Goal: Task Accomplishment & Management: Manage account settings

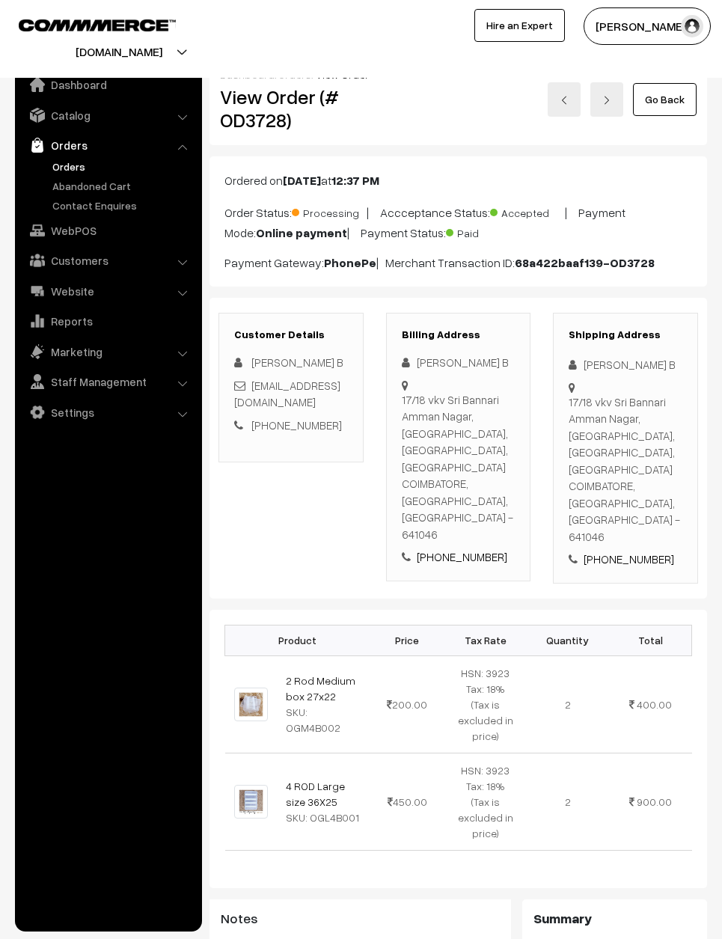
click at [674, 92] on link "Go Back" at bounding box center [665, 99] width 64 height 33
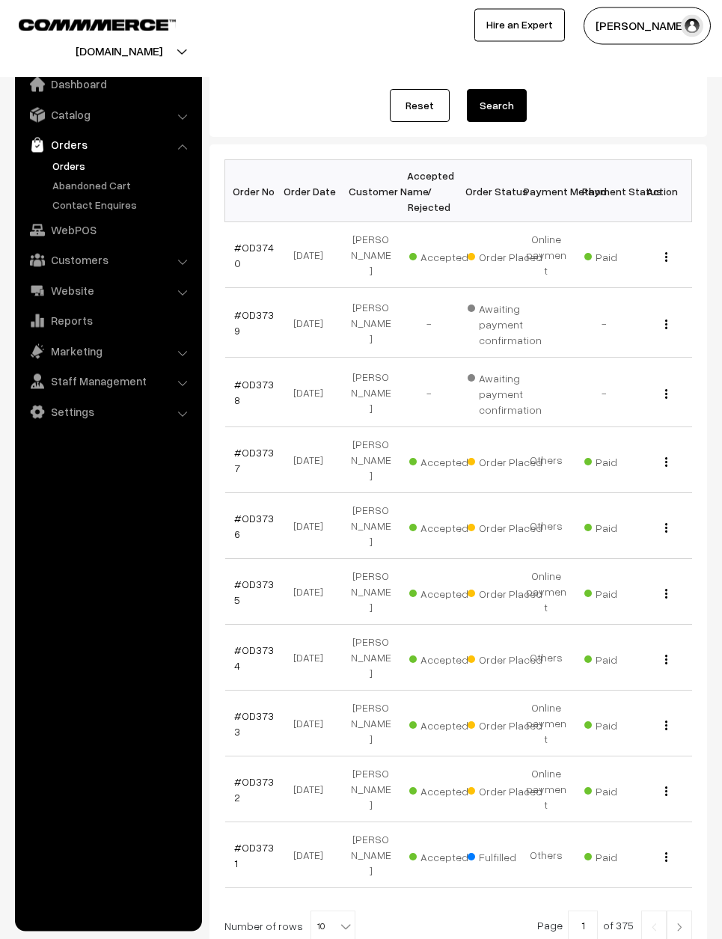
scroll to position [150, 0]
click at [261, 776] on link "#OD3732" at bounding box center [254, 790] width 40 height 28
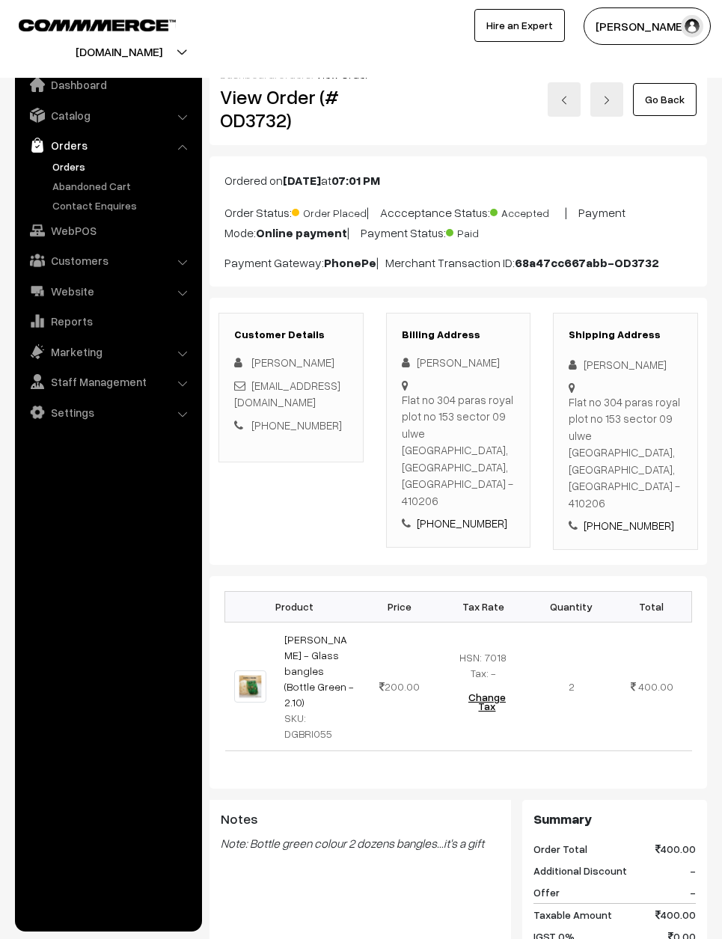
click at [664, 90] on link "Go Back" at bounding box center [665, 99] width 64 height 33
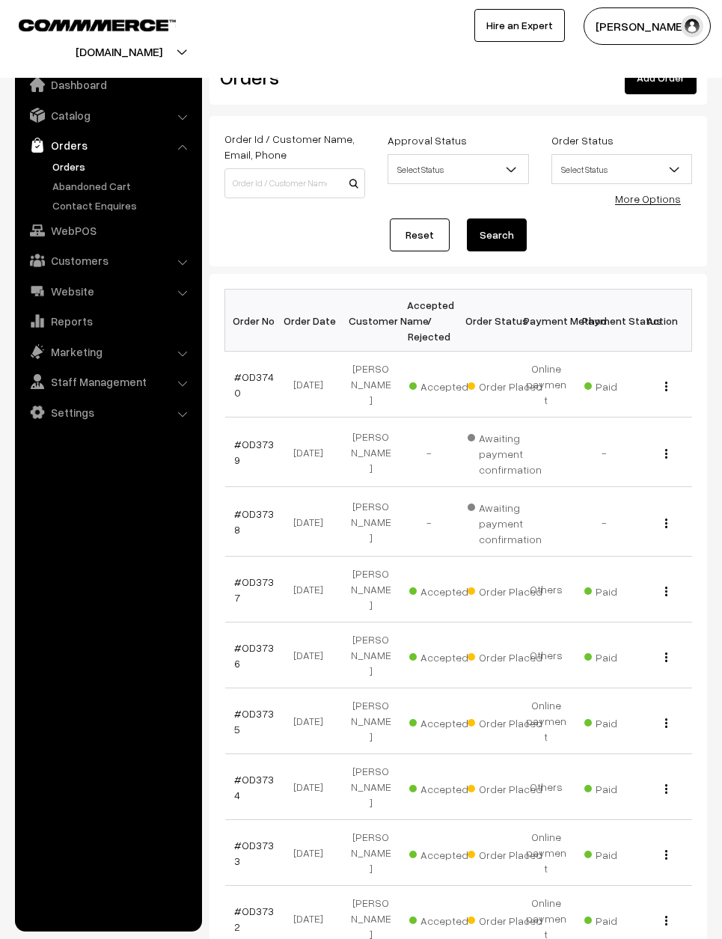
scroll to position [25, 0]
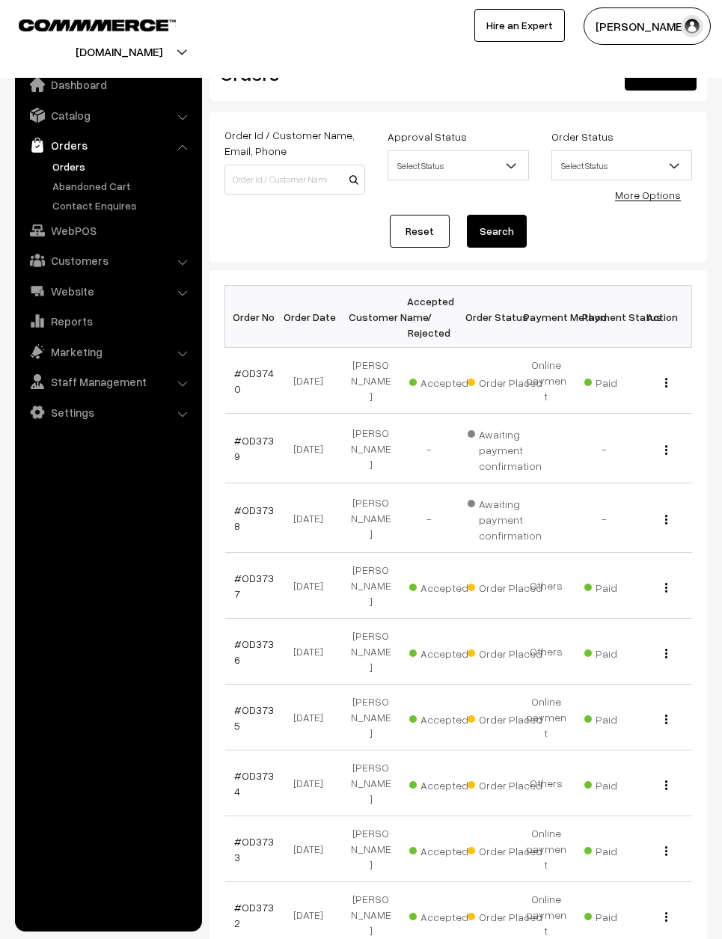
click at [246, 769] on link "#OD3734" at bounding box center [254, 783] width 40 height 28
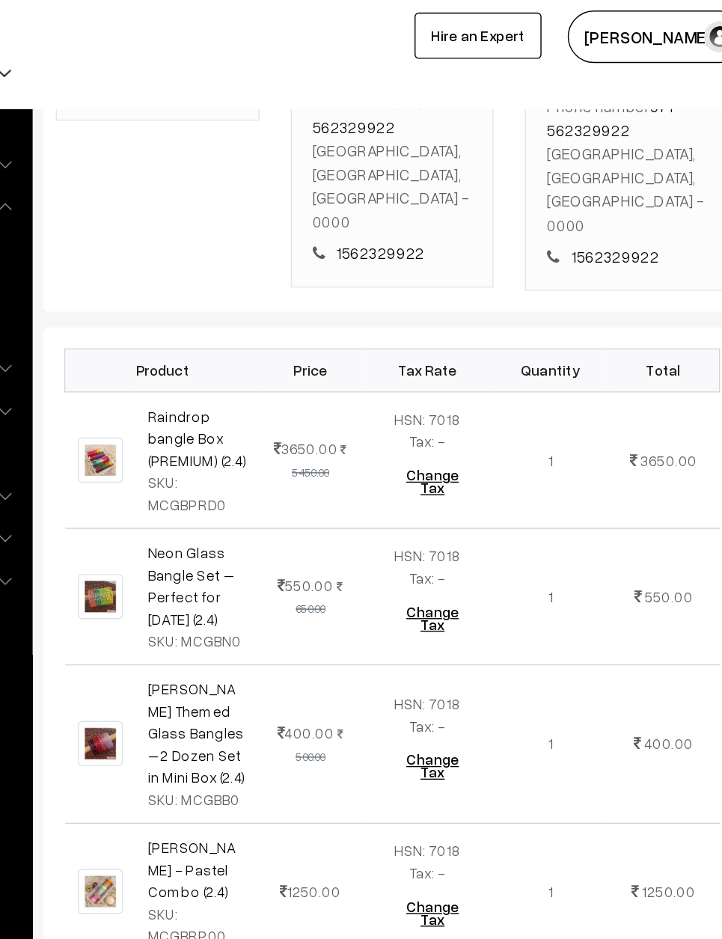
scroll to position [388, 0]
click at [225, 707] on td at bounding box center [250, 740] width 50 height 113
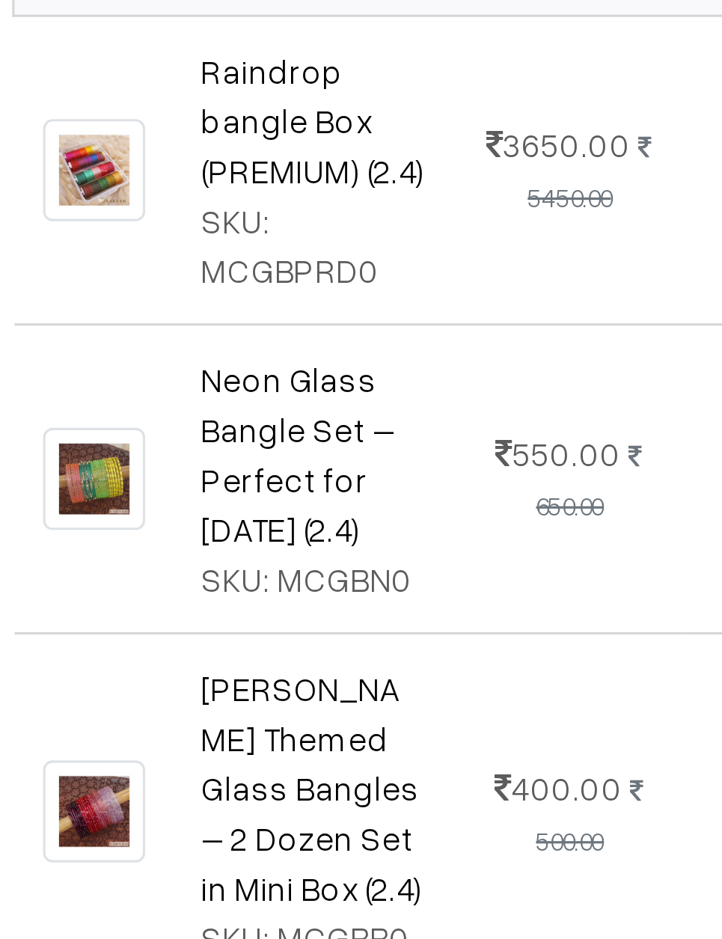
click at [377, 411] on span "550.00" at bounding box center [397, 417] width 40 height 13
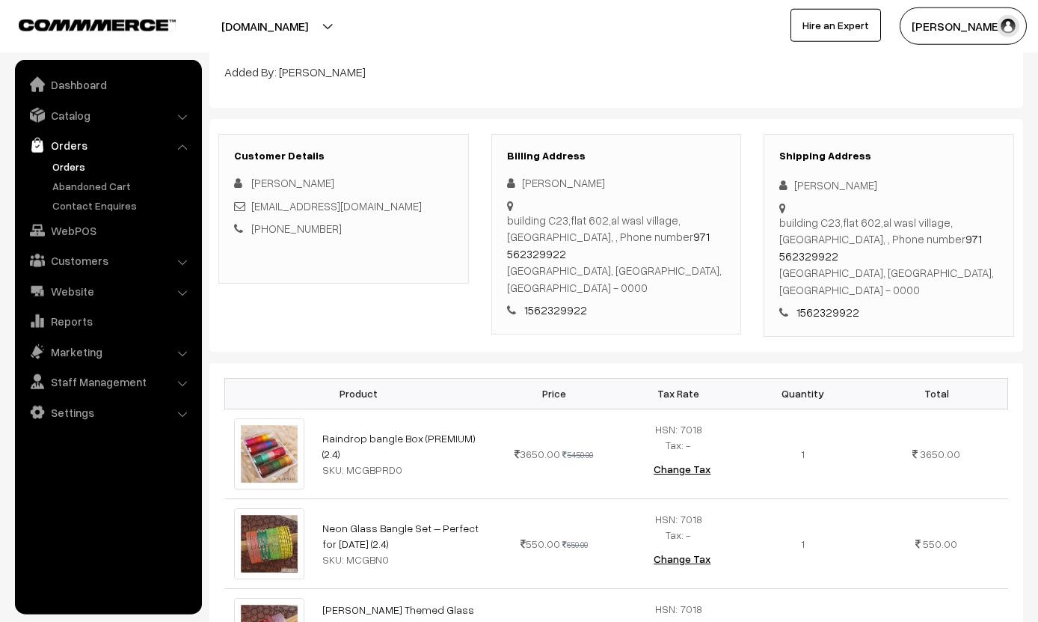
scroll to position [0, 0]
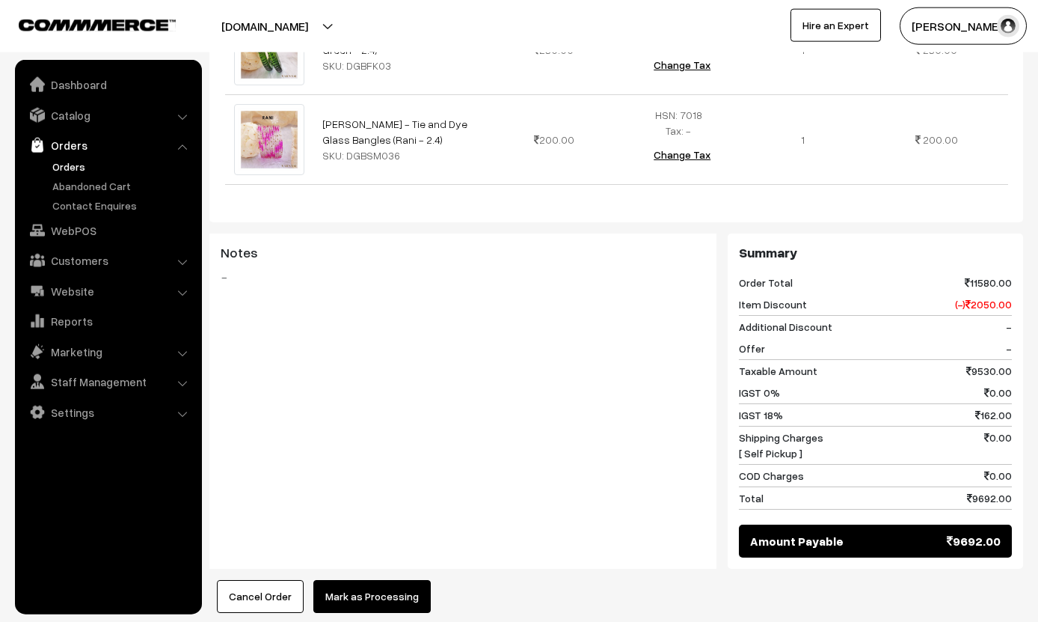
click at [399, 580] on button "Mark as Processing" at bounding box center [371, 596] width 117 height 33
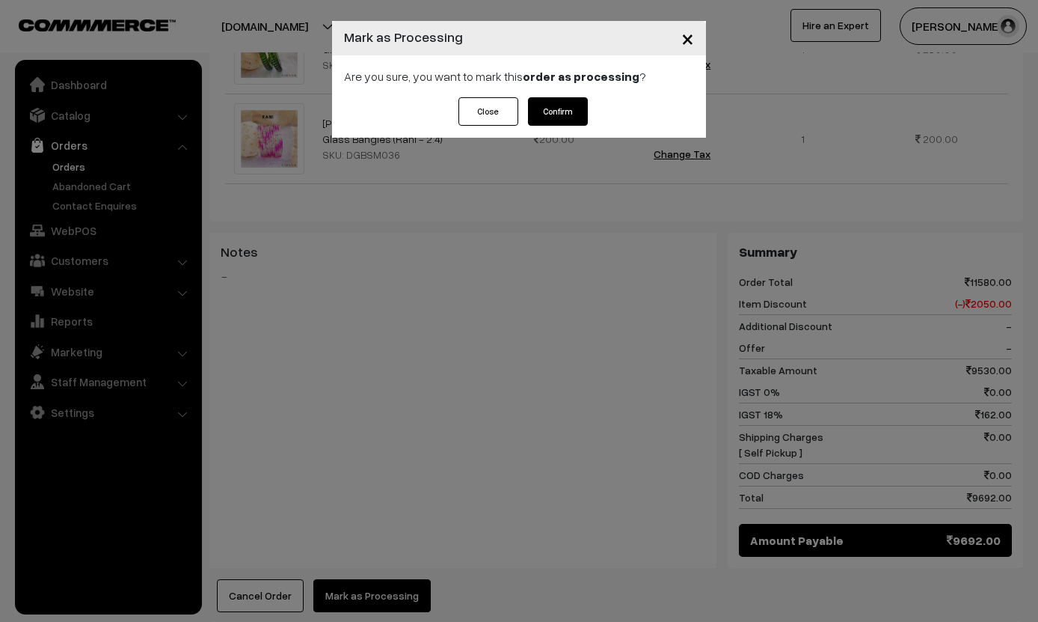
click at [562, 110] on button "Confirm" at bounding box center [558, 111] width 60 height 28
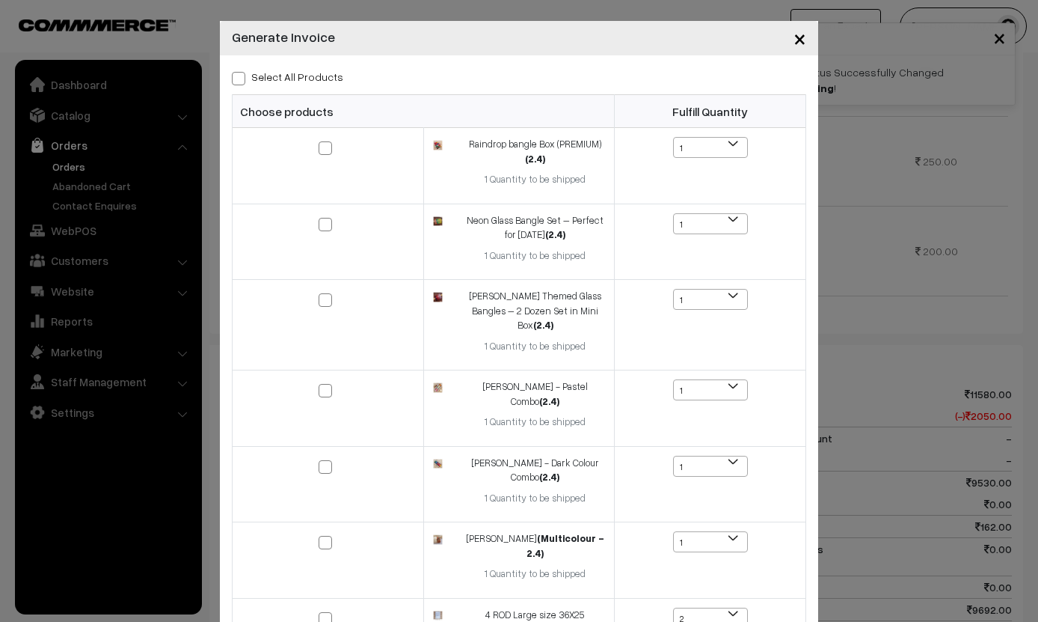
click at [326, 59] on div "Select All Products Choose products Fulfill Quantity (2.4) 1 1" at bounding box center [519, 624] width 598 height 1138
click at [298, 73] on label "Select All Products" at bounding box center [287, 77] width 111 height 16
click at [242, 73] on input "Select All Products" at bounding box center [237, 76] width 10 height 10
checkbox input "true"
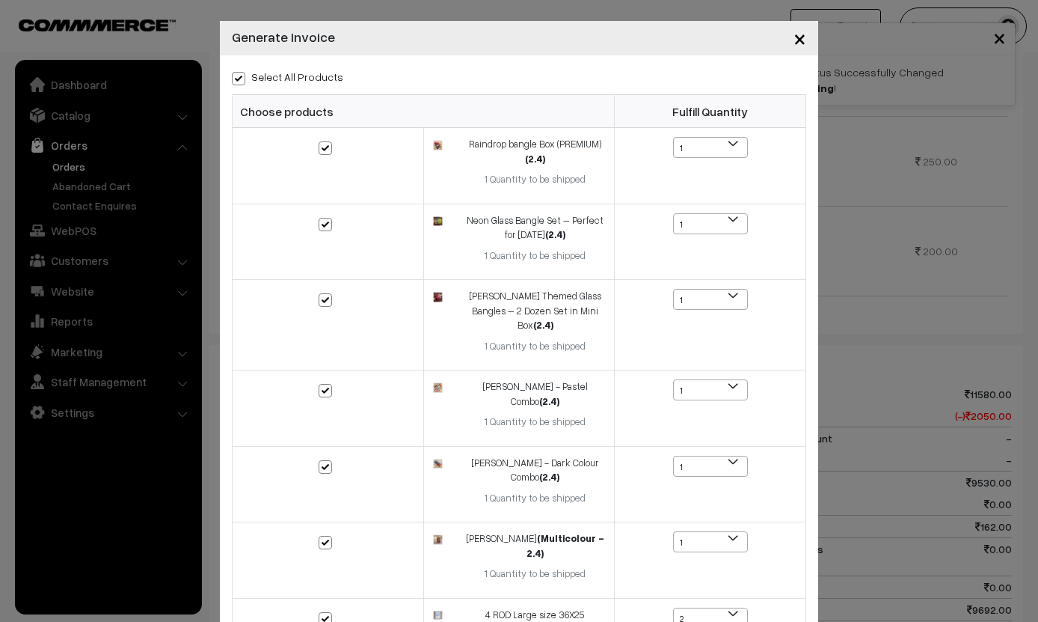
checkbox input "true"
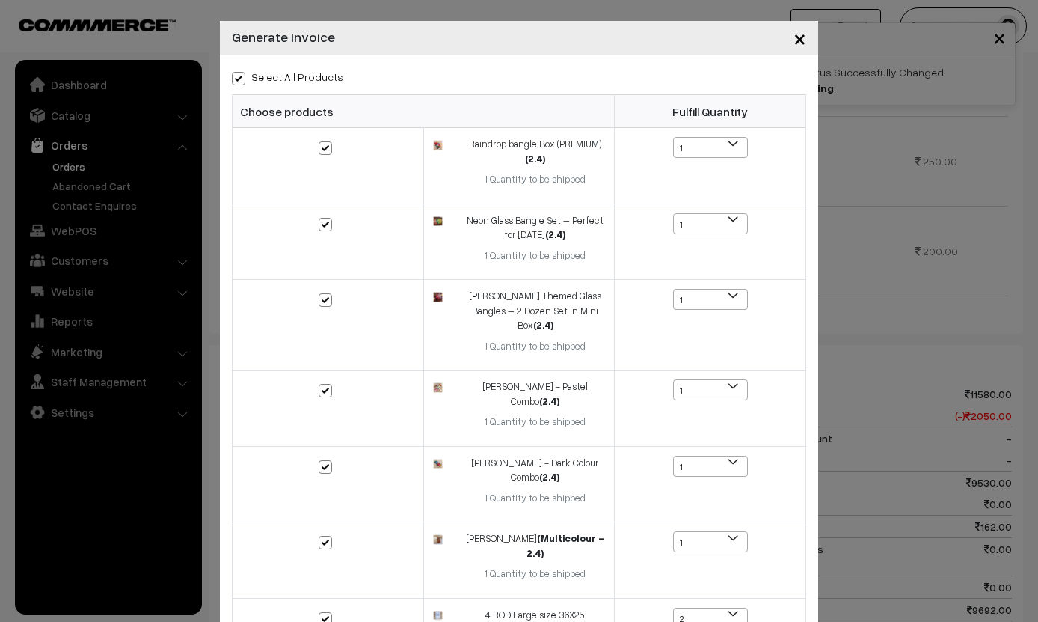
checkbox input "true"
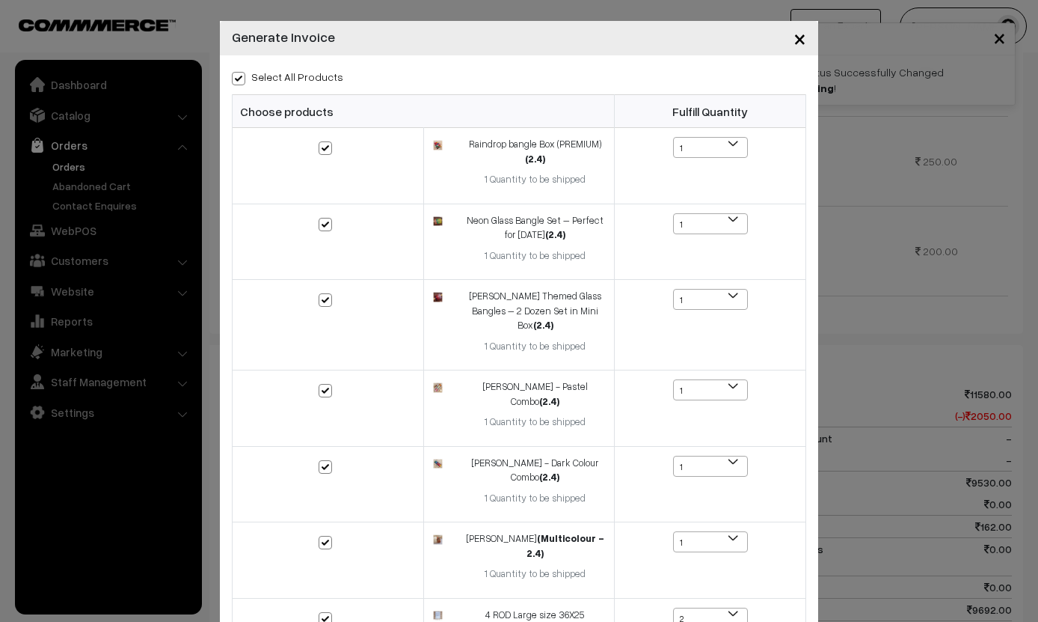
checkbox input "true"
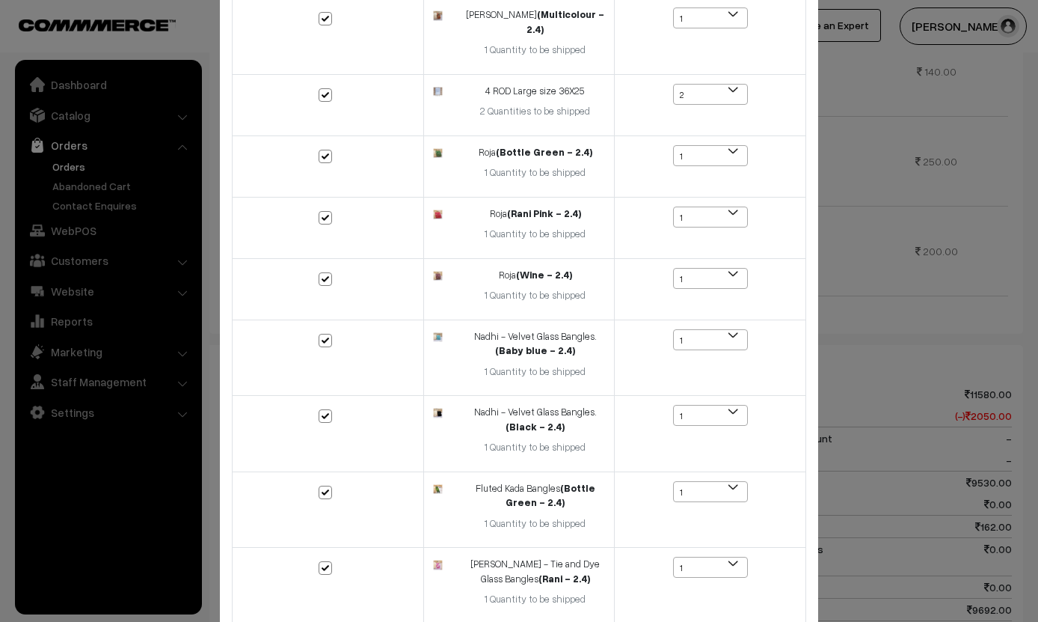
scroll to position [521, 0]
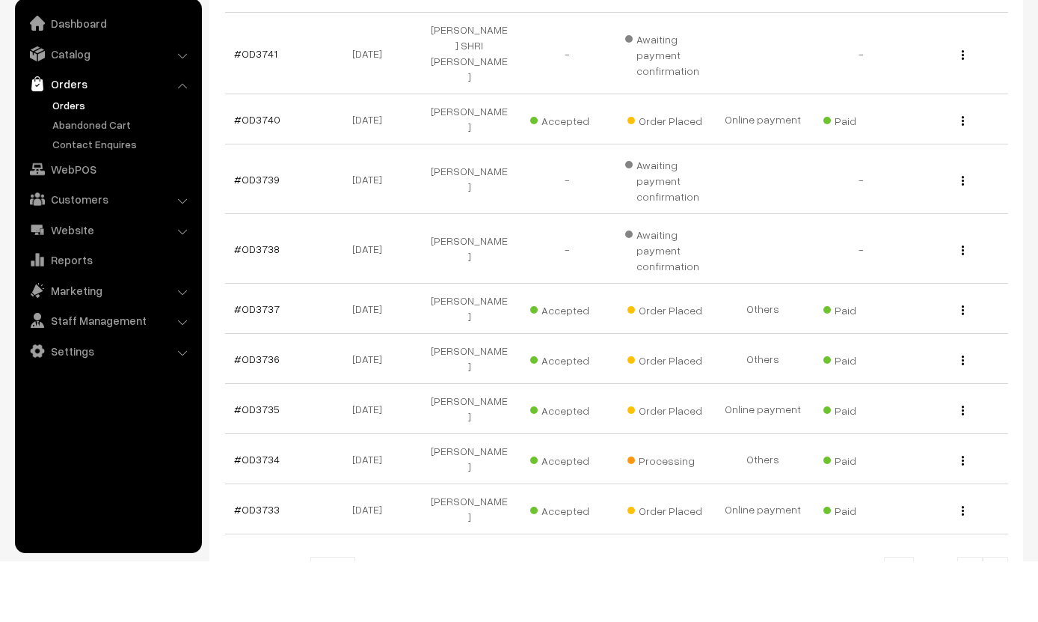
scroll to position [359, 0]
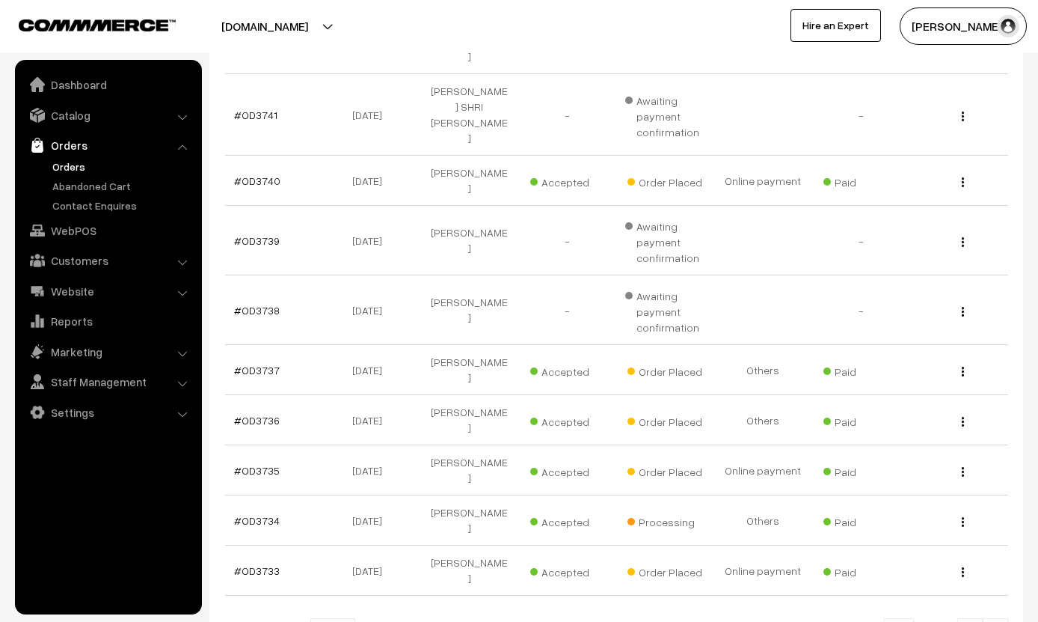
click at [255, 564] on link "#OD3733" at bounding box center [257, 570] width 46 height 13
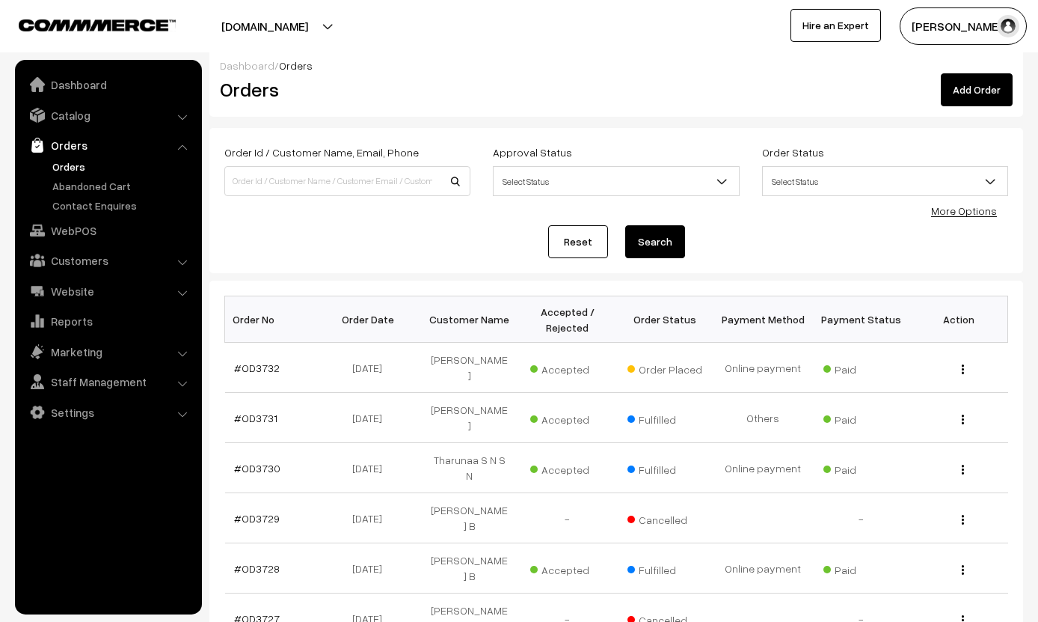
scroll to position [11, 0]
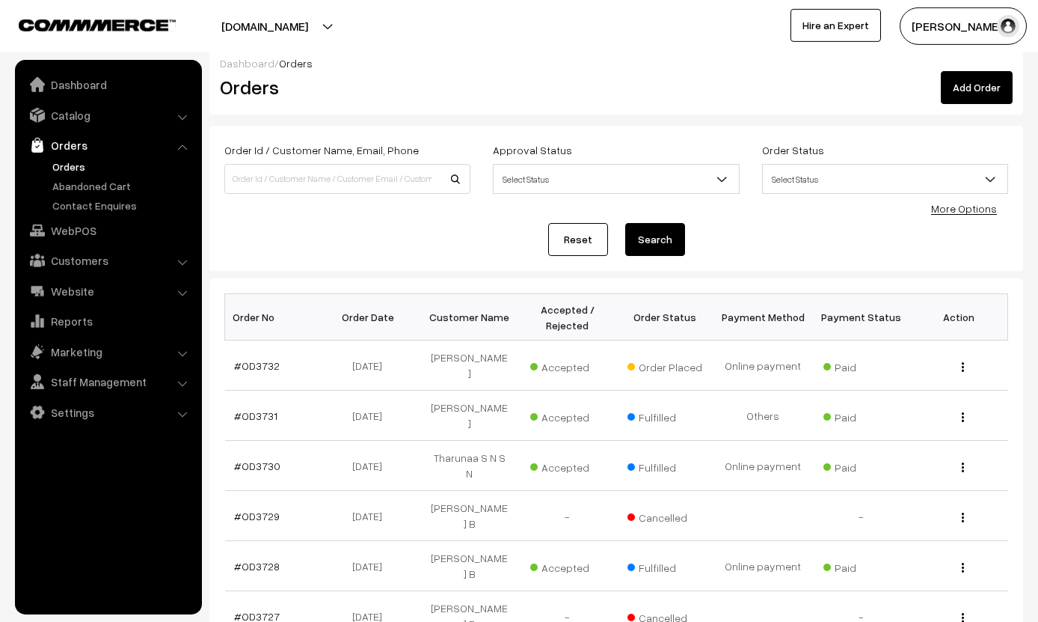
click at [253, 365] on link "#OD3732" at bounding box center [257, 365] width 46 height 13
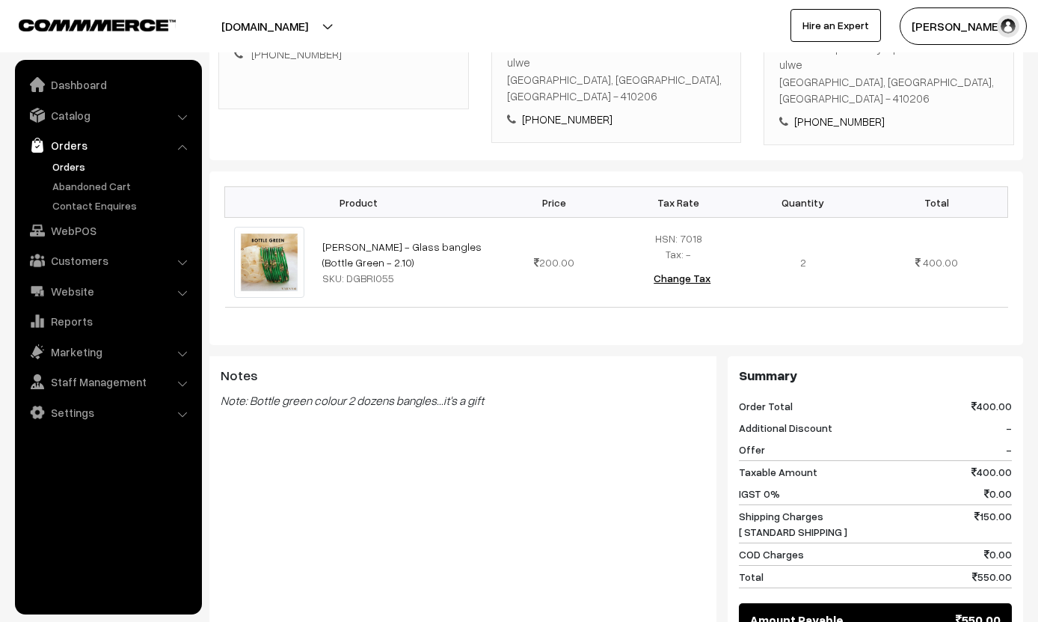
scroll to position [516, 0]
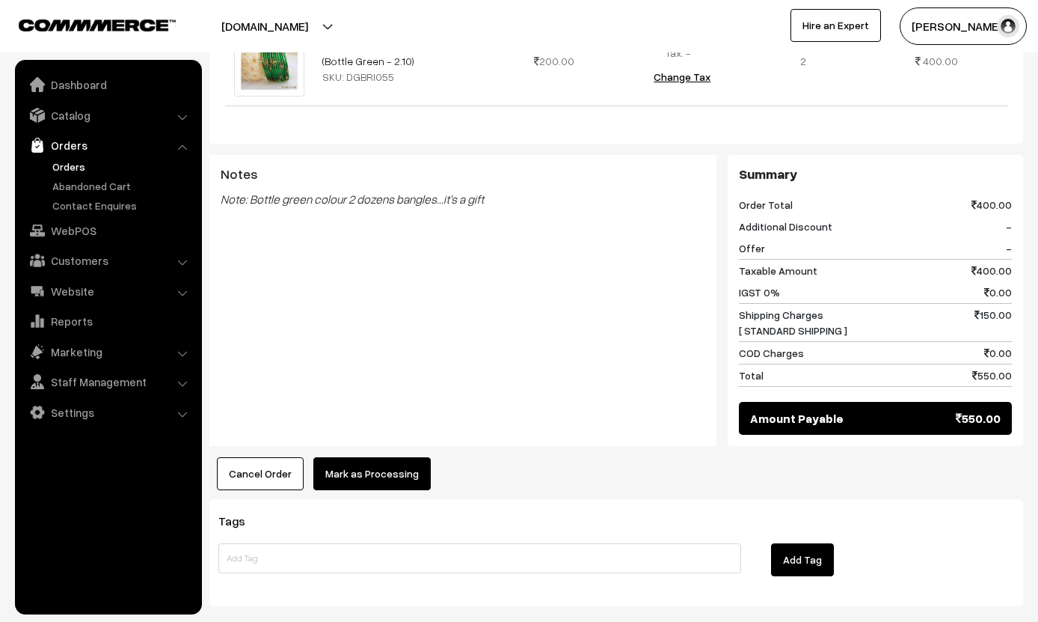
click at [360, 457] on button "Mark as Processing" at bounding box center [371, 473] width 117 height 33
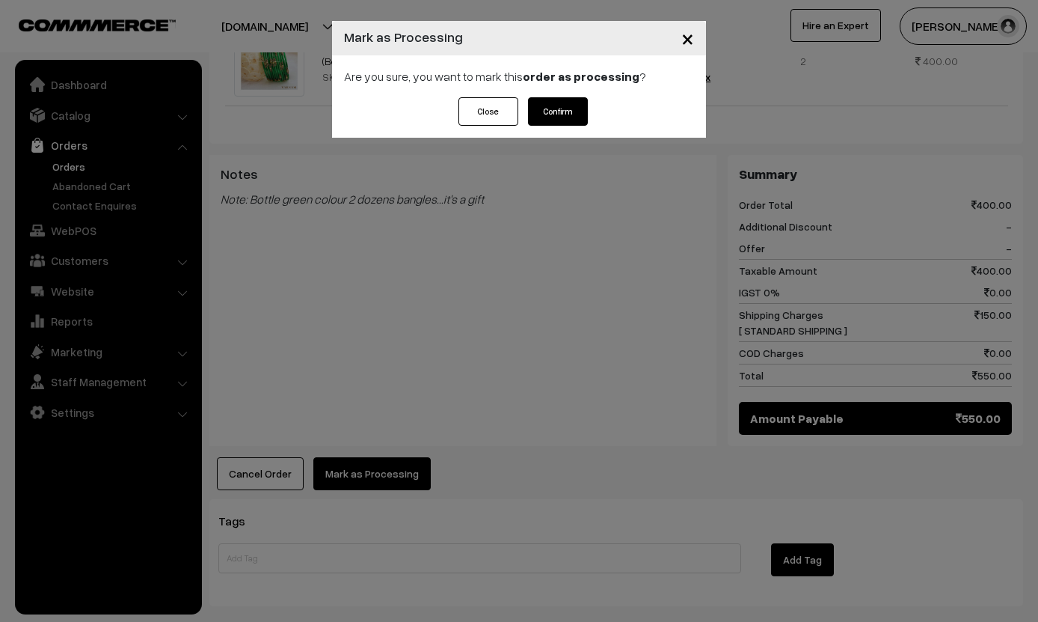
click at [562, 117] on button "Confirm" at bounding box center [558, 111] width 60 height 28
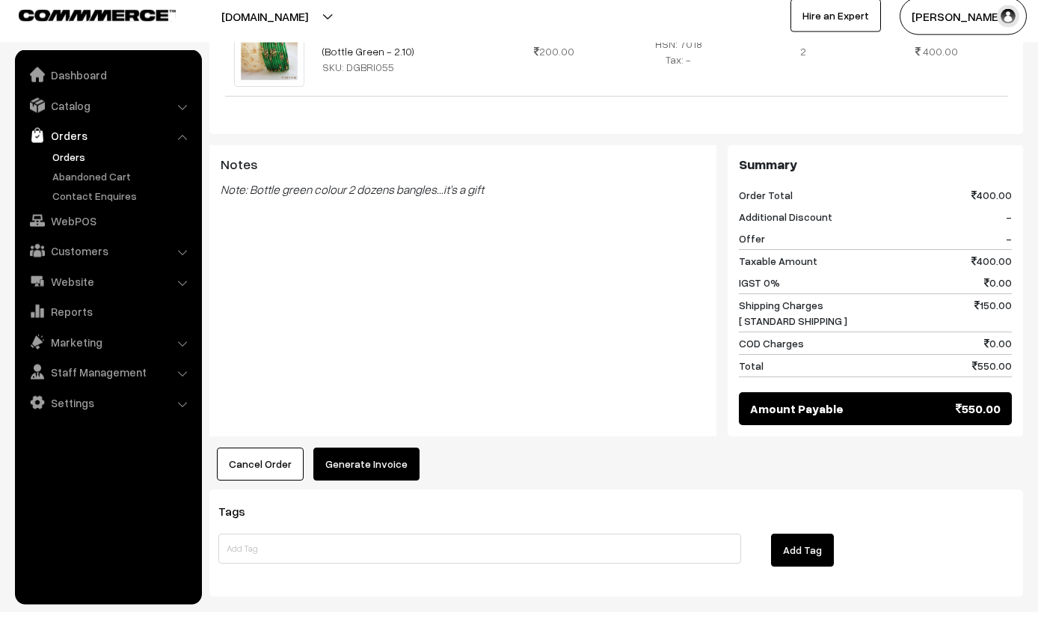
scroll to position [516, 0]
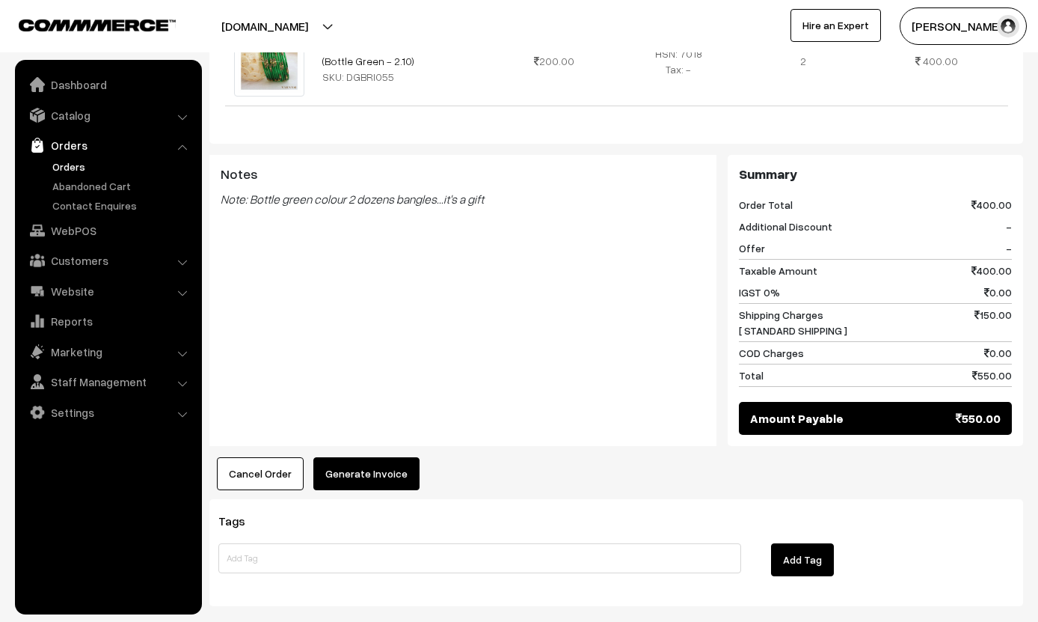
click at [358, 457] on button "Generate Invoice" at bounding box center [366, 473] width 106 height 33
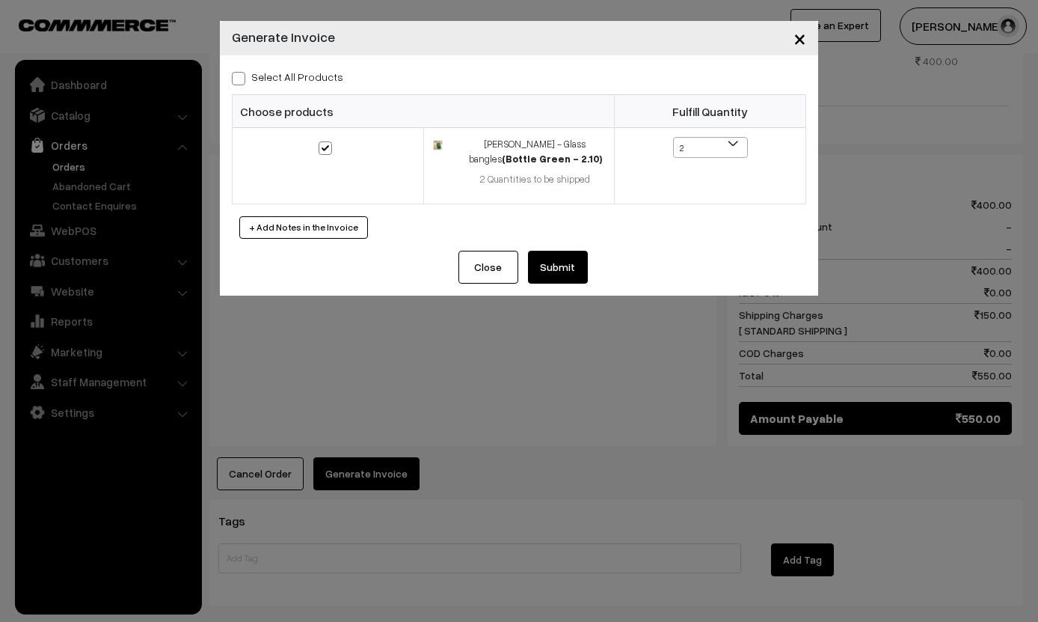
click at [313, 76] on label "Select All Products" at bounding box center [287, 77] width 111 height 16
click at [242, 76] on input "Select All Products" at bounding box center [237, 76] width 10 height 10
checkbox input "true"
click at [577, 263] on button "Submit" at bounding box center [558, 267] width 60 height 33
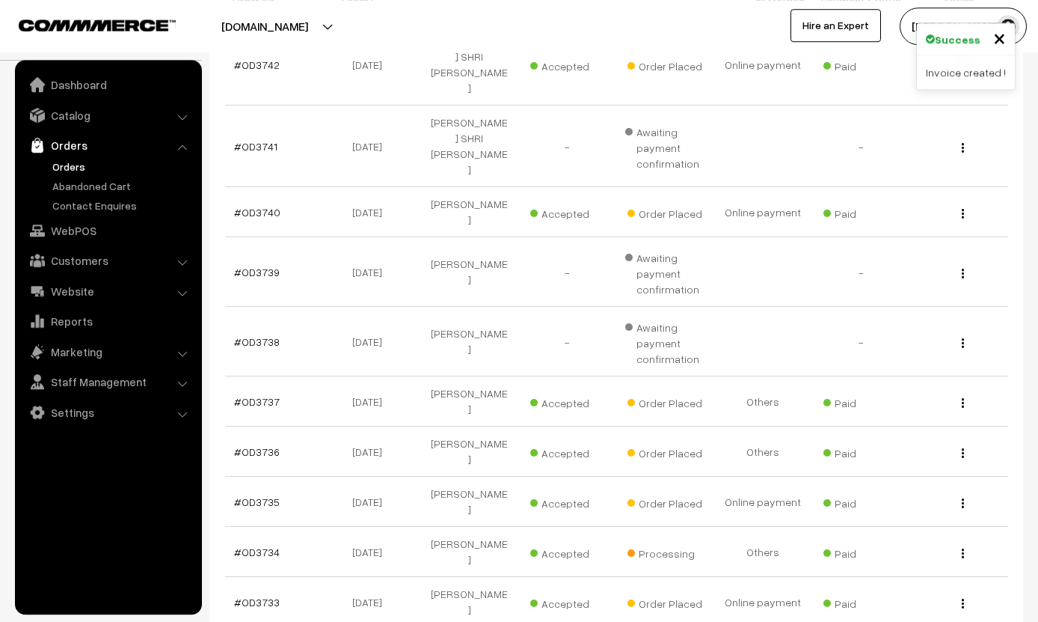
scroll to position [325, 0]
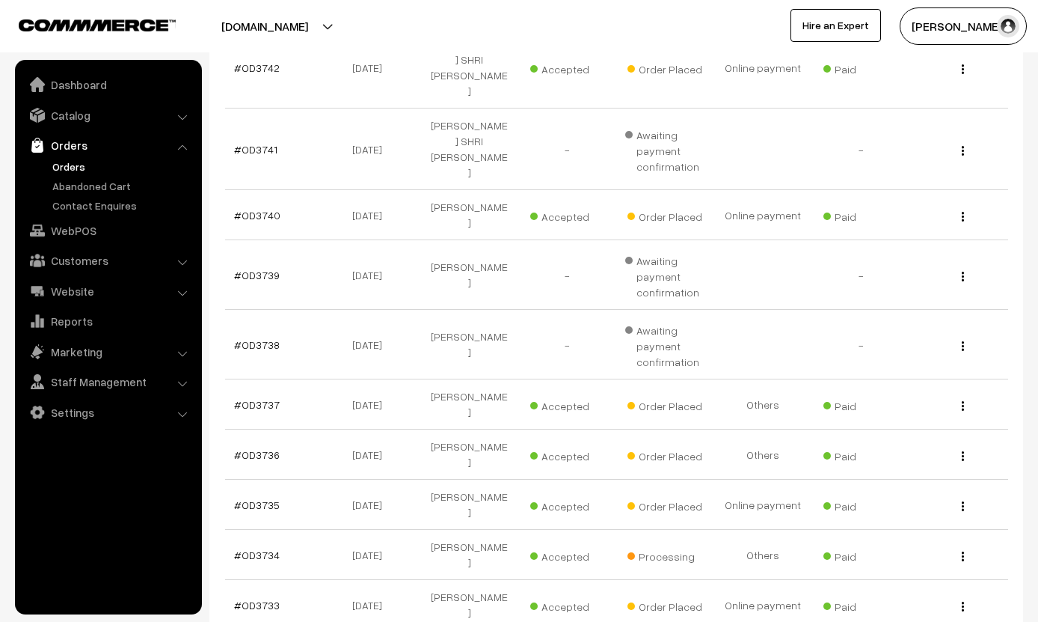
click at [278, 580] on td "#OD3733" at bounding box center [274, 605] width 98 height 50
click at [258, 598] on link "#OD3733" at bounding box center [257, 604] width 46 height 13
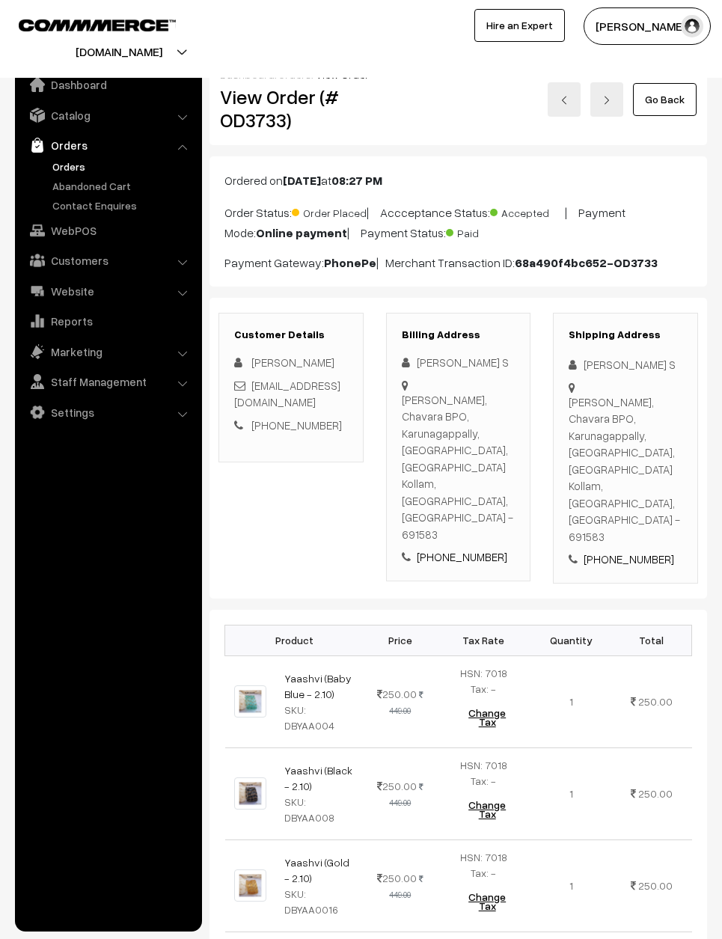
click at [668, 96] on link "Go Back" at bounding box center [665, 99] width 64 height 33
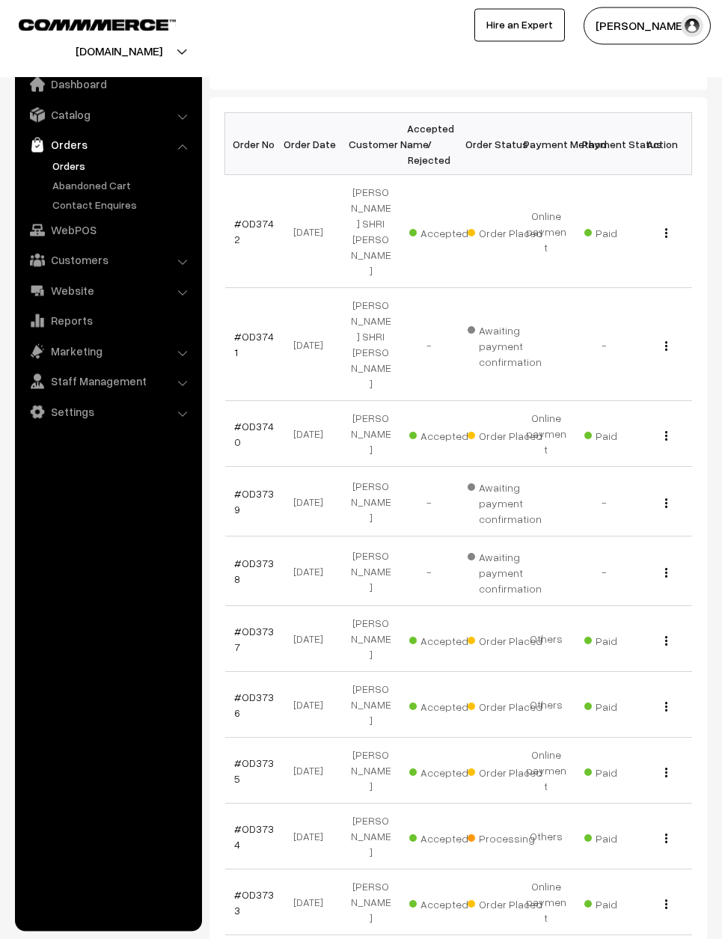
scroll to position [197, 0]
click at [260, 889] on link "#OD3733" at bounding box center [254, 903] width 40 height 28
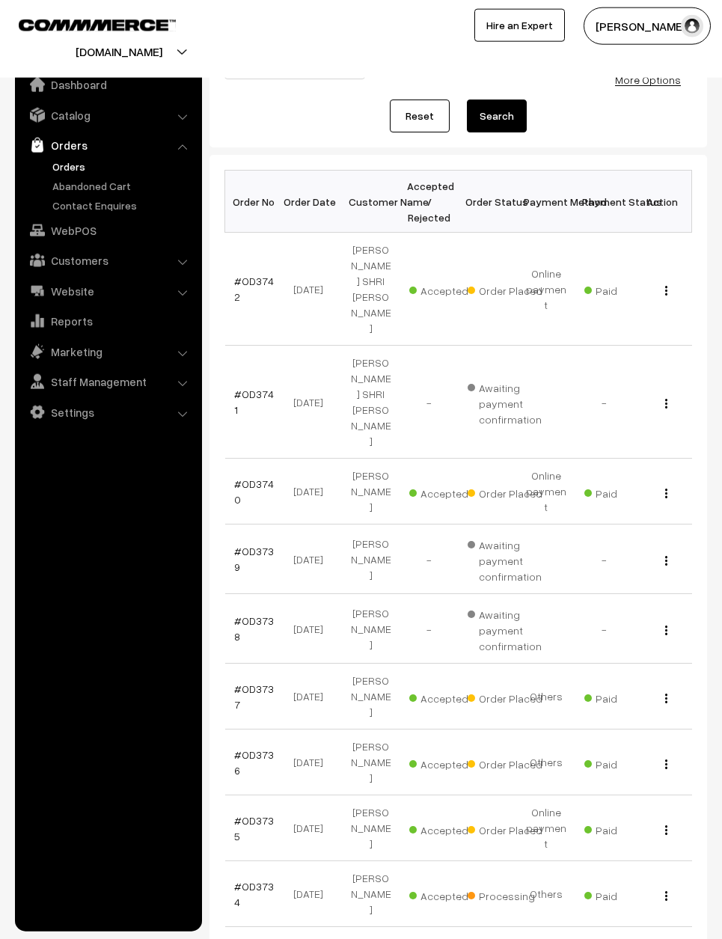
scroll to position [146, 0]
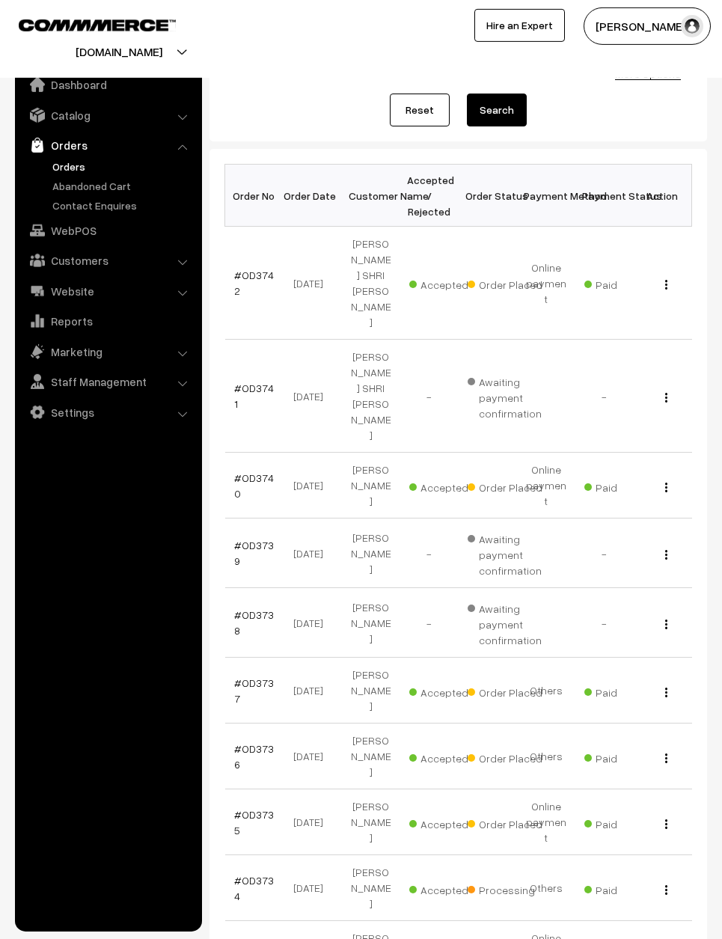
click at [254, 808] on link "#OD3735" at bounding box center [254, 822] width 40 height 28
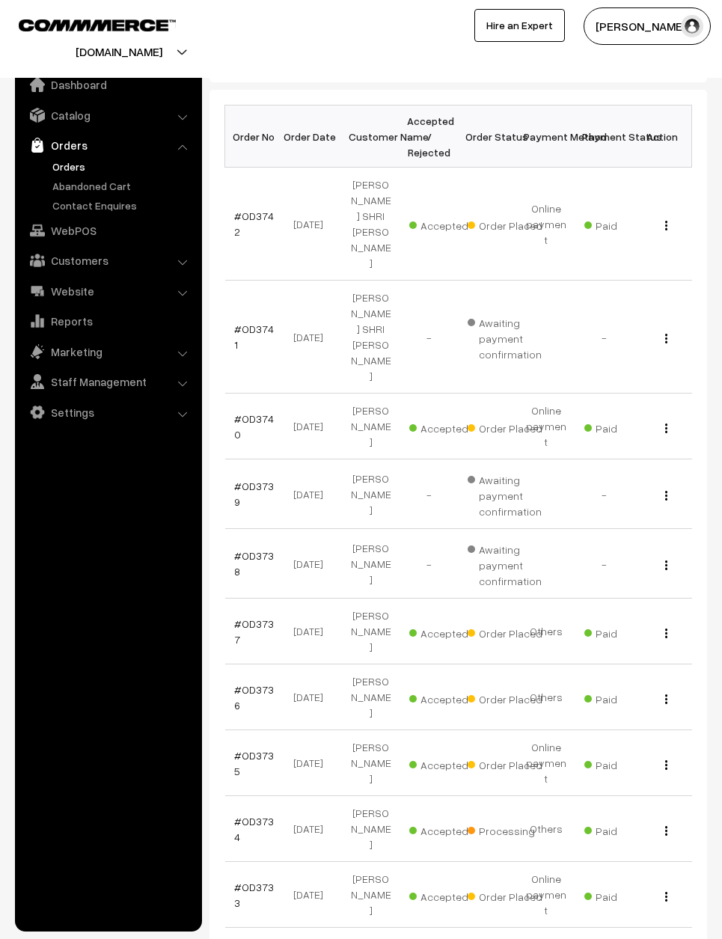
scroll to position [206, 0]
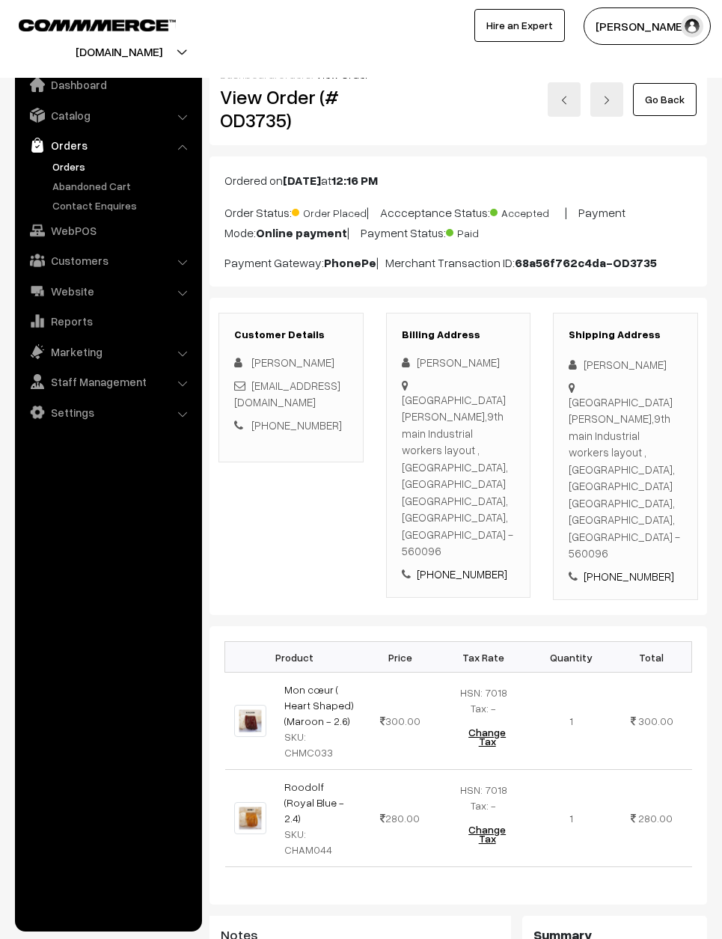
click at [679, 100] on link "Go Back" at bounding box center [665, 99] width 64 height 33
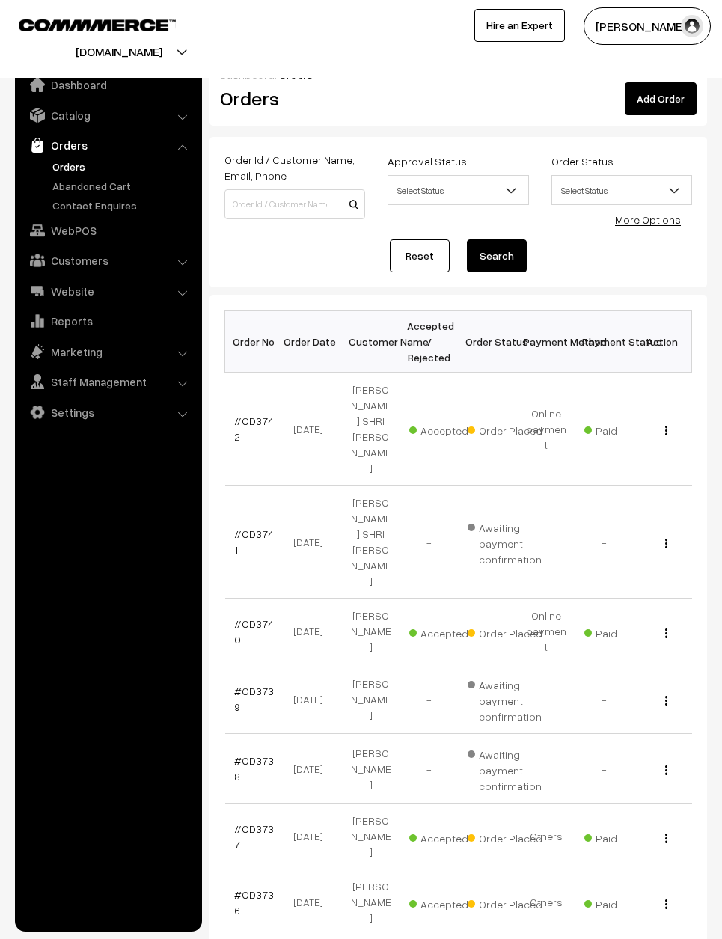
click at [254, 822] on link "#OD3737" at bounding box center [254, 836] width 40 height 28
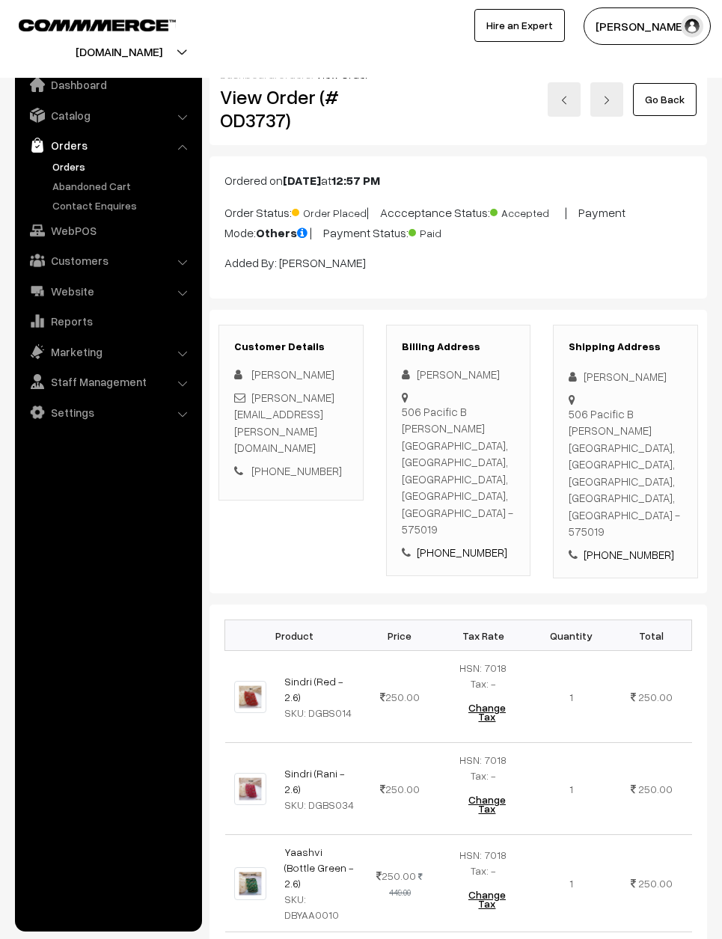
click at [663, 102] on link "Go Back" at bounding box center [665, 99] width 64 height 33
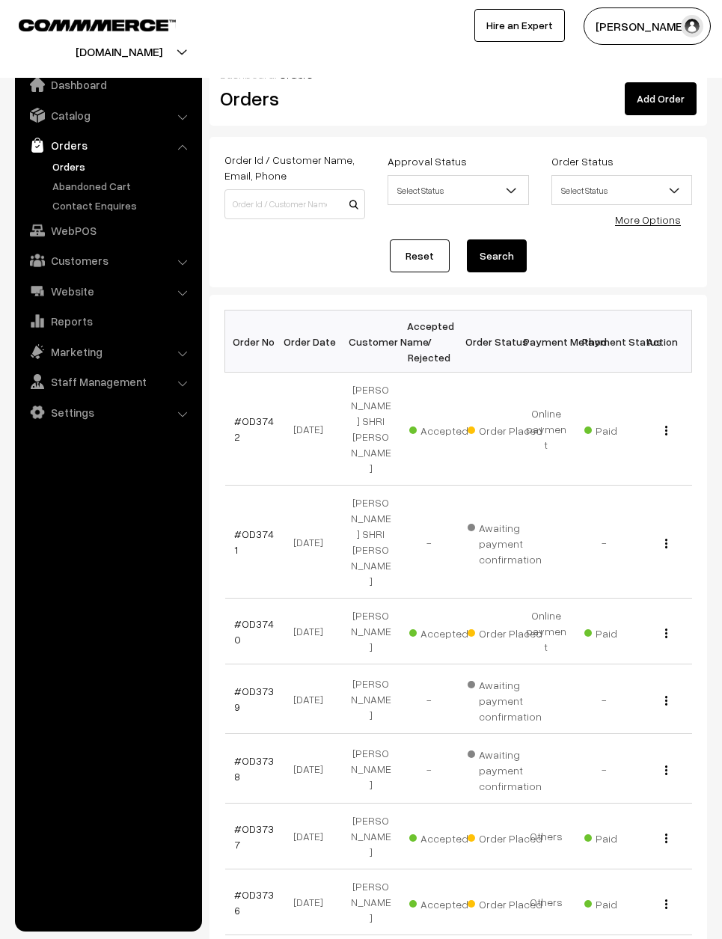
click at [255, 414] on link "#OD3742" at bounding box center [254, 428] width 40 height 28
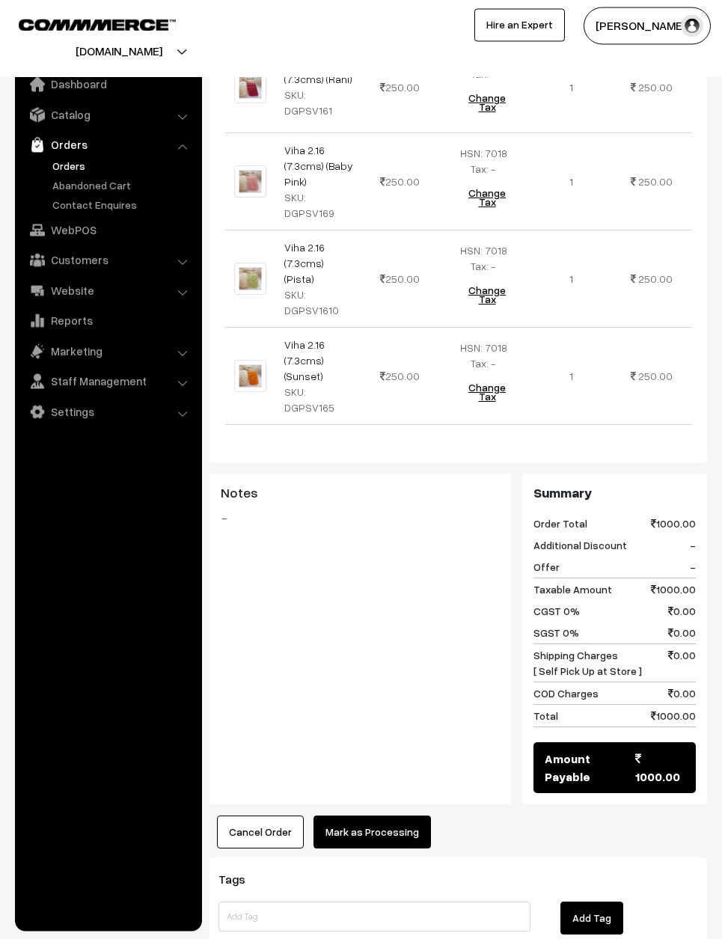
scroll to position [597, 0]
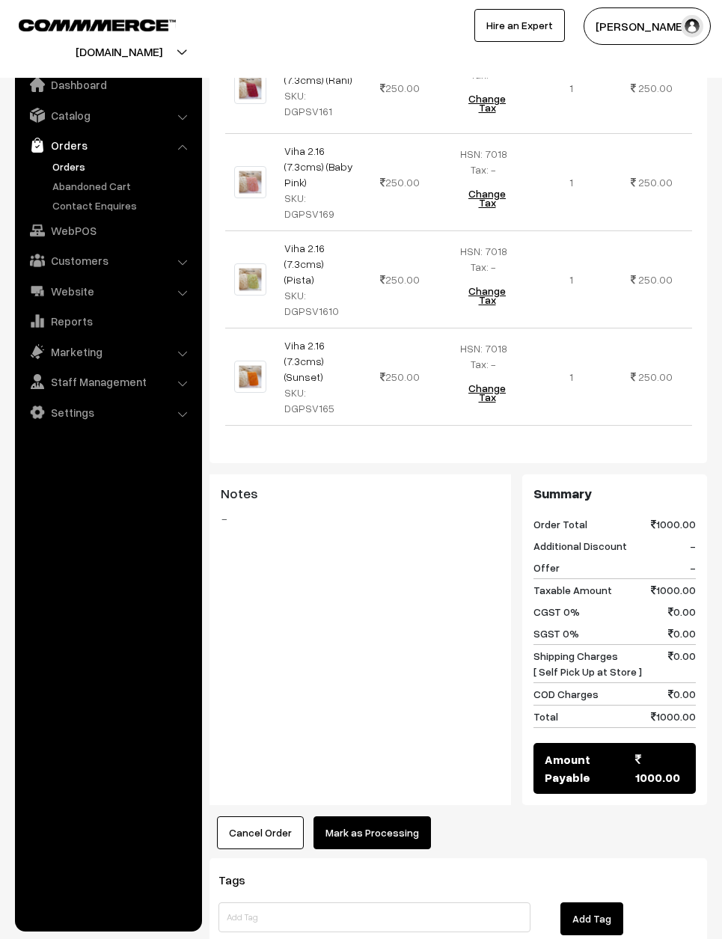
click at [349, 816] on button "Mark as Processing" at bounding box center [371, 832] width 117 height 33
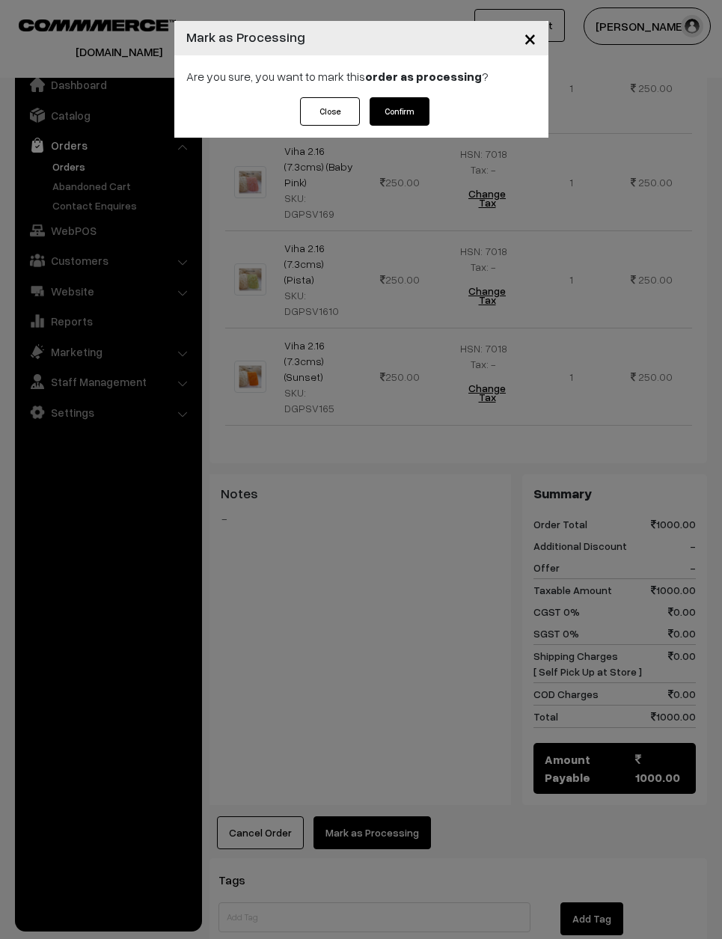
click at [398, 110] on button "Confirm" at bounding box center [399, 111] width 60 height 28
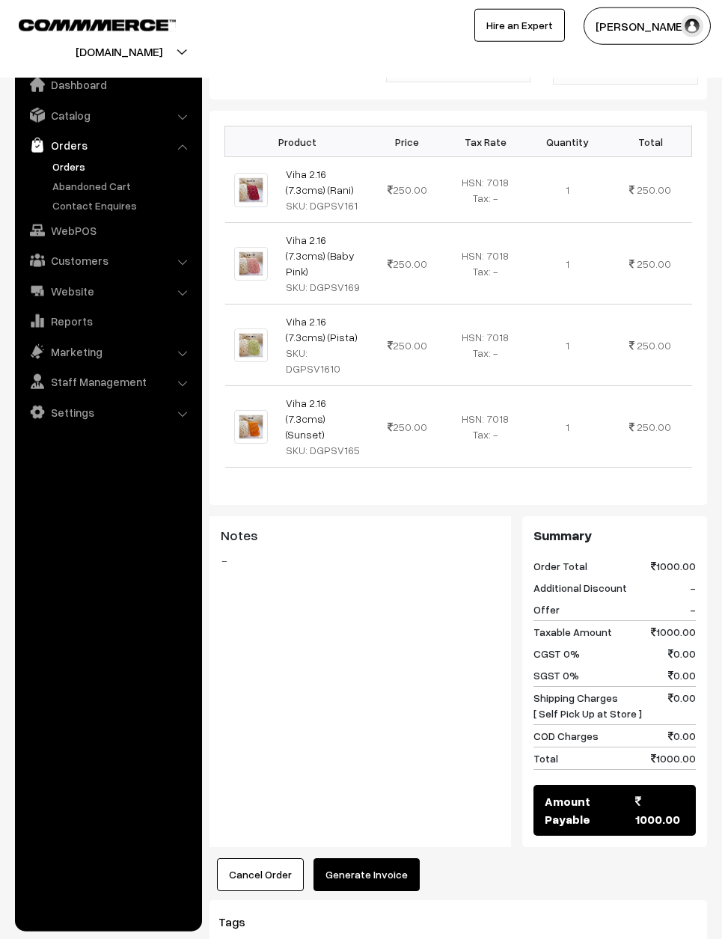
click at [381, 858] on button "Generate Invoice" at bounding box center [366, 874] width 106 height 33
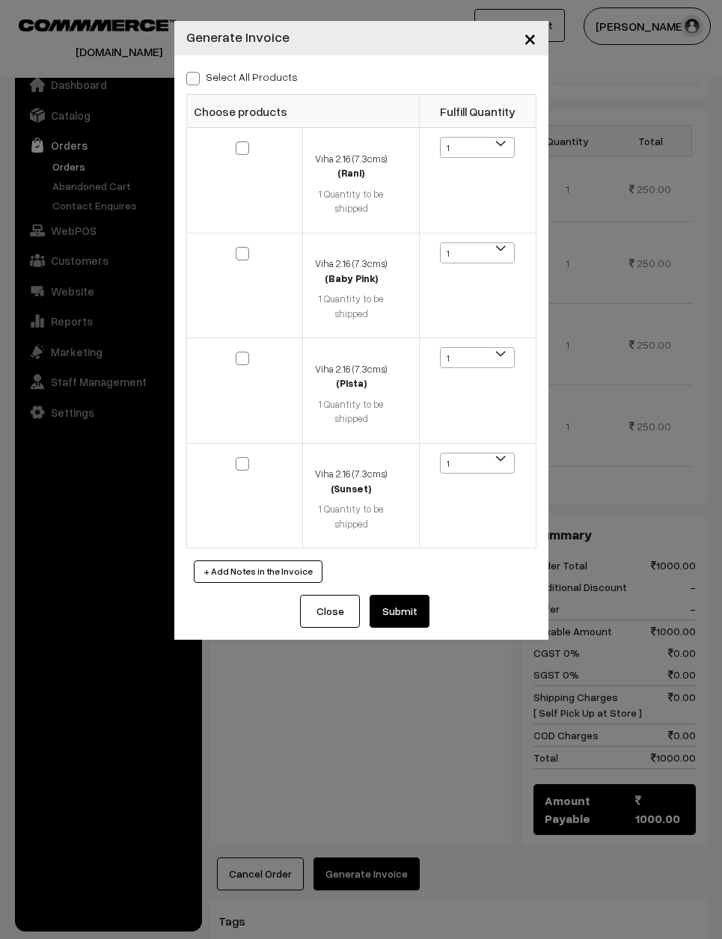
click at [253, 78] on label "Select All Products" at bounding box center [241, 77] width 111 height 16
click at [196, 78] on input "Select All Products" at bounding box center [191, 76] width 10 height 10
checkbox input "true"
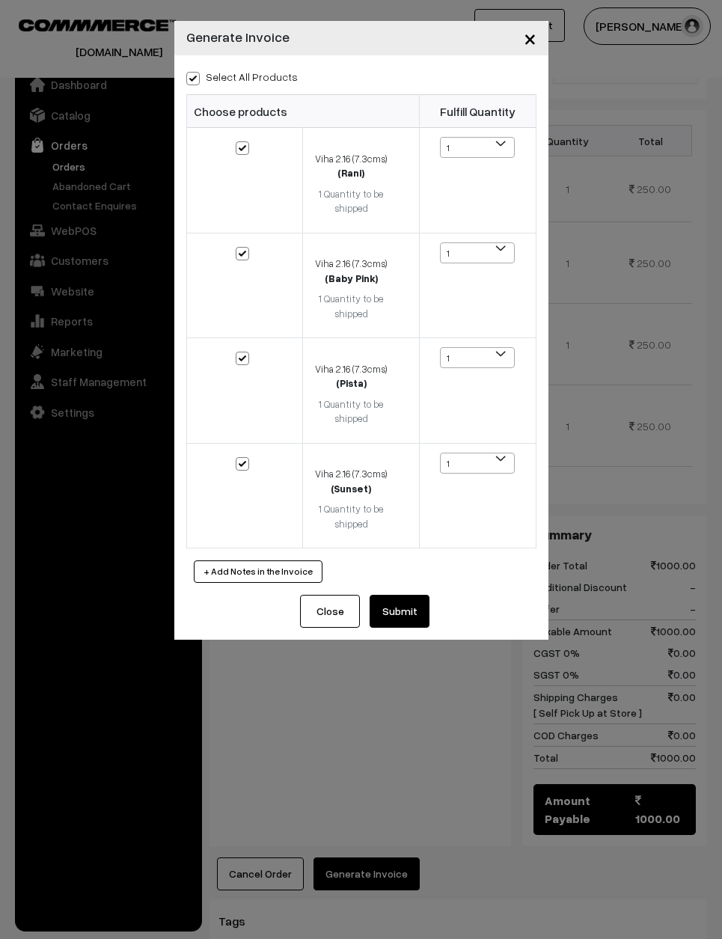
checkbox input "true"
click at [395, 595] on button "Submit" at bounding box center [399, 611] width 60 height 33
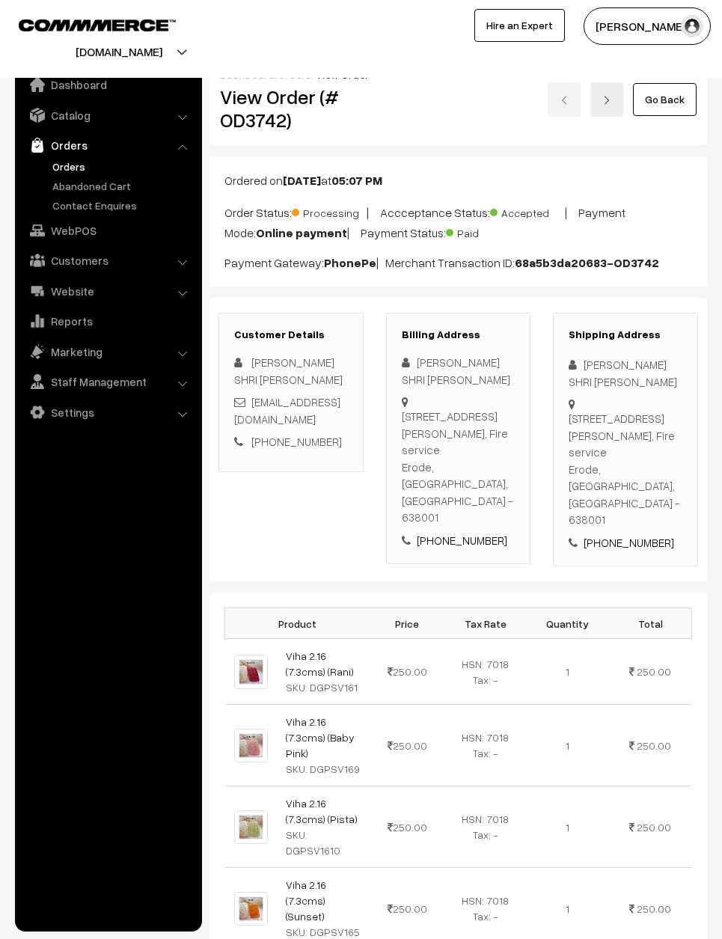
click at [683, 92] on link "Go Back" at bounding box center [665, 99] width 64 height 33
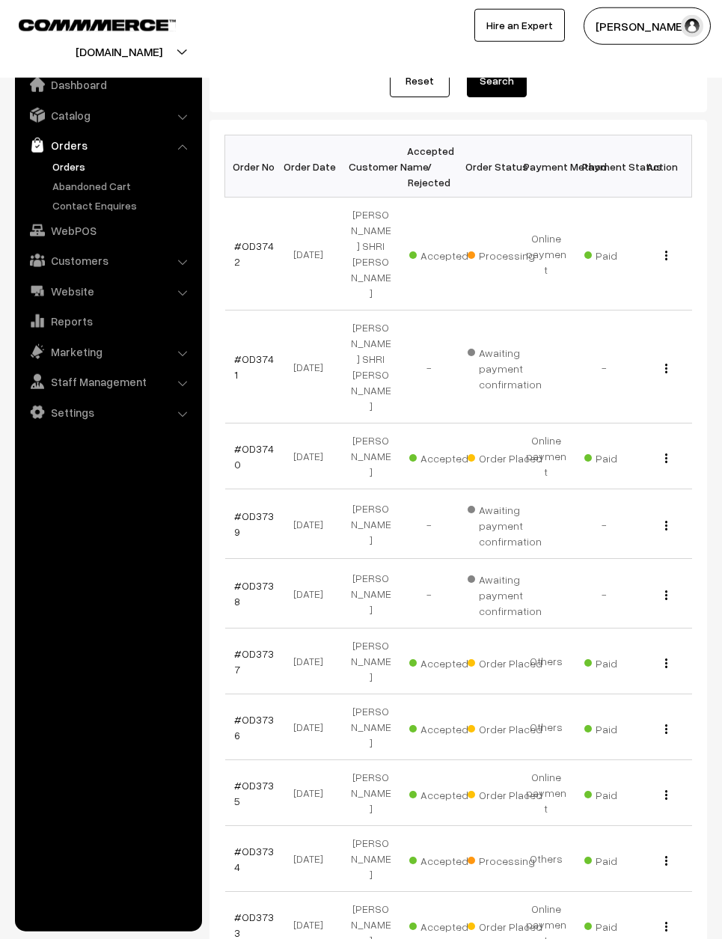
scroll to position [181, 0]
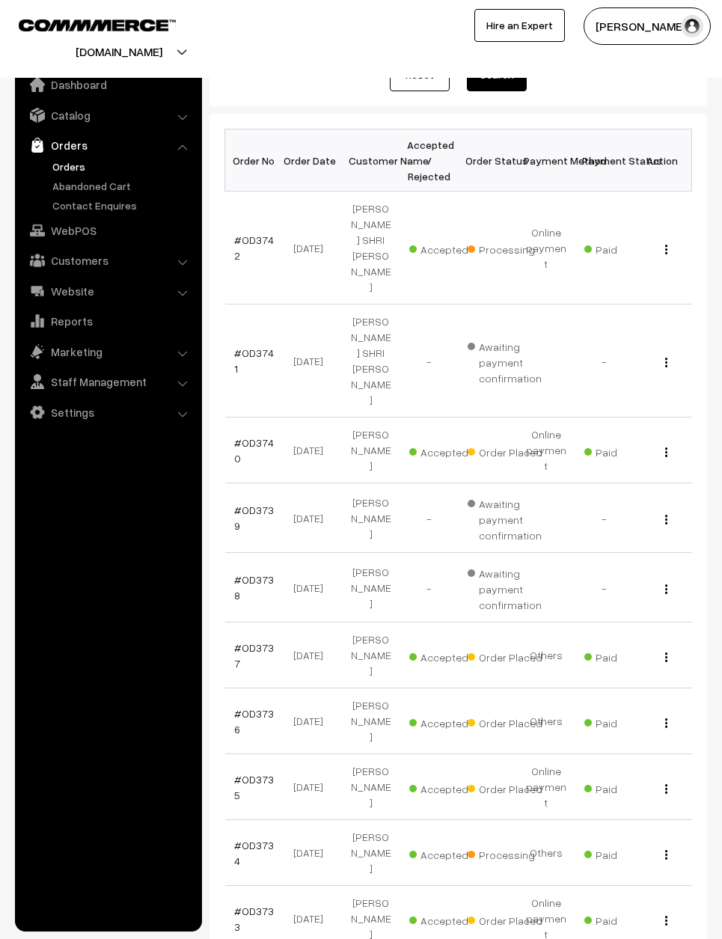
click at [252, 436] on link "#OD3740" at bounding box center [254, 450] width 40 height 28
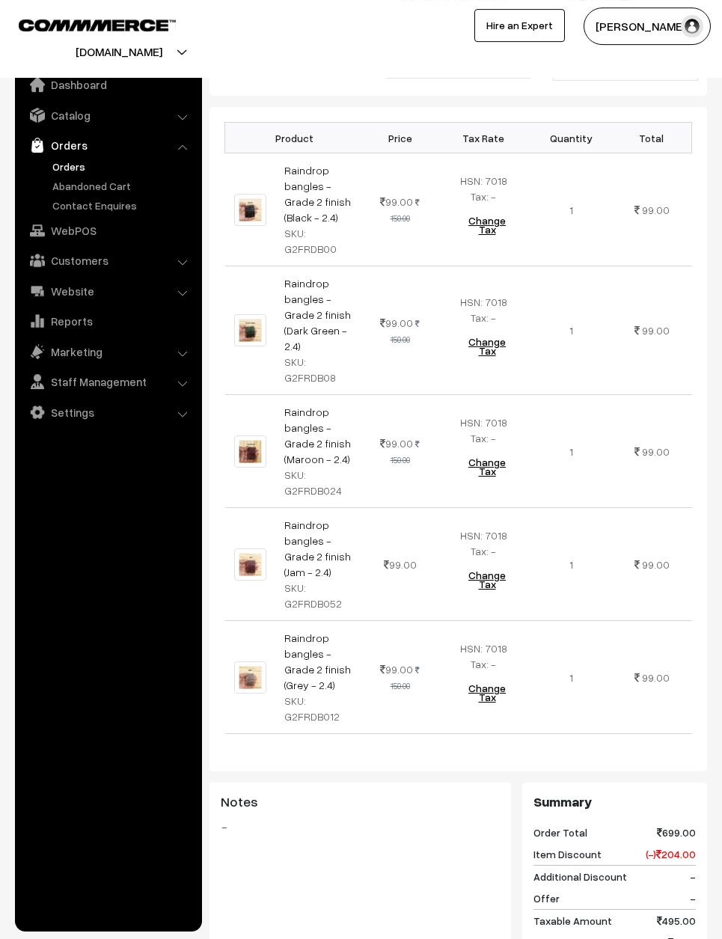
scroll to position [518, 0]
click at [675, 669] on td "99.00" at bounding box center [652, 678] width 80 height 113
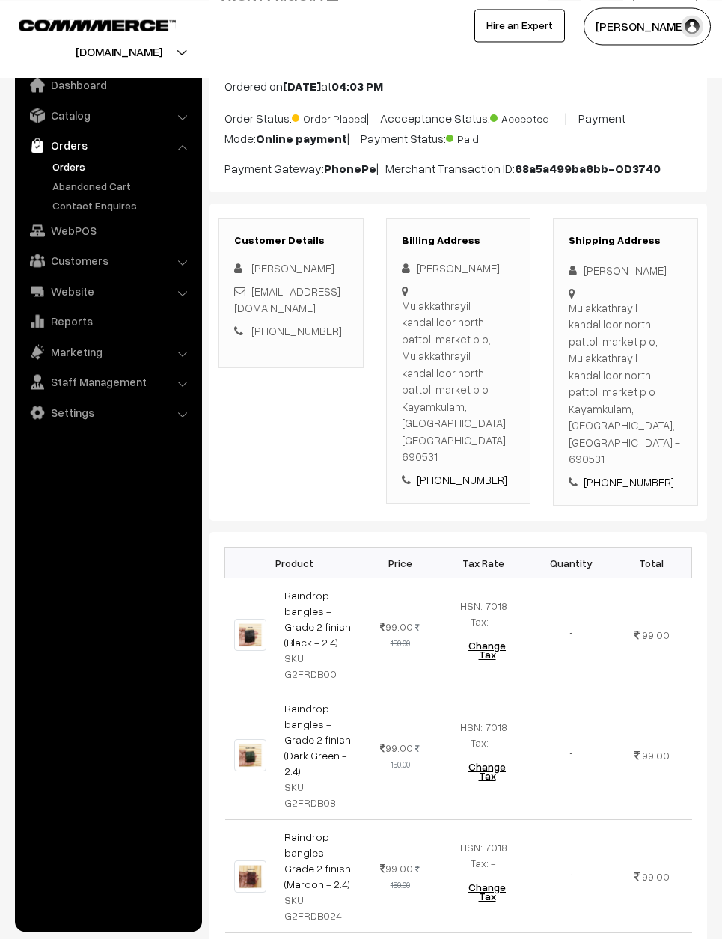
scroll to position [0, 0]
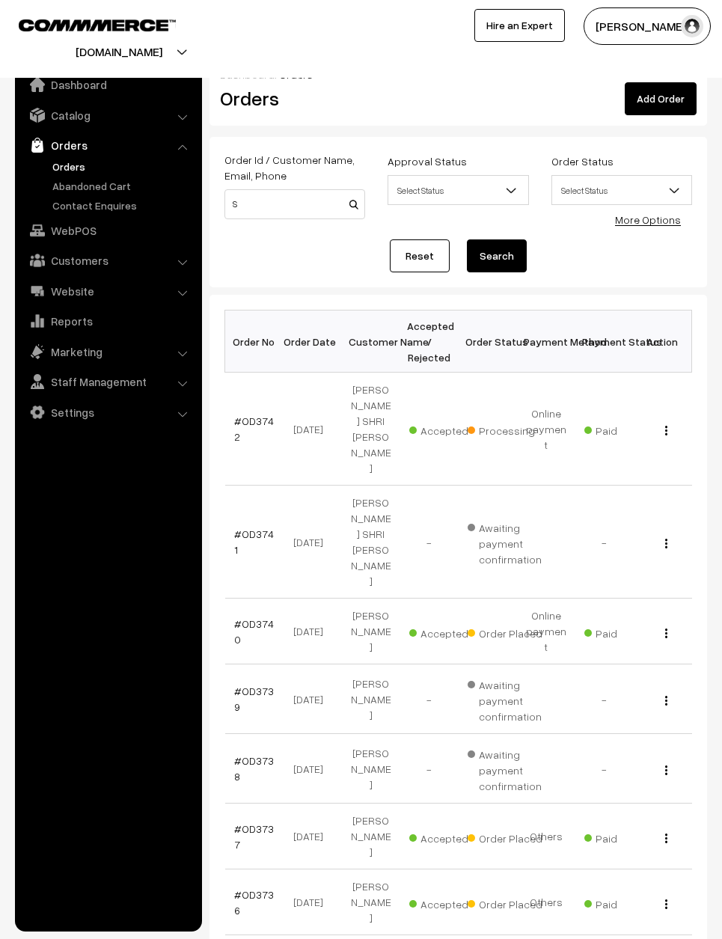
click at [239, 414] on link "#OD3742" at bounding box center [254, 428] width 40 height 28
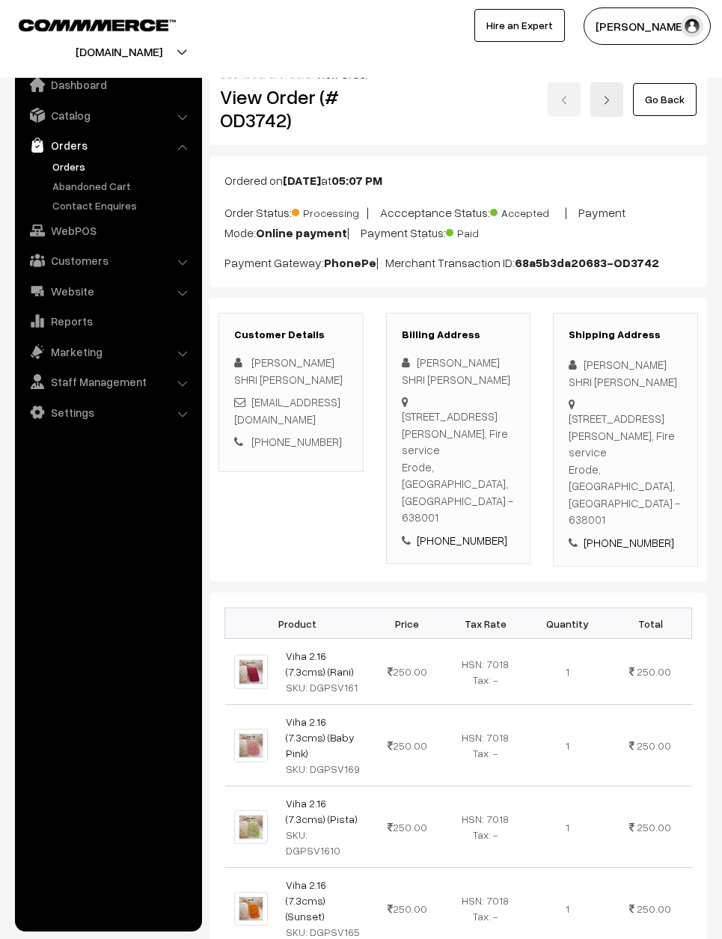
click at [684, 90] on link "Go Back" at bounding box center [665, 99] width 64 height 33
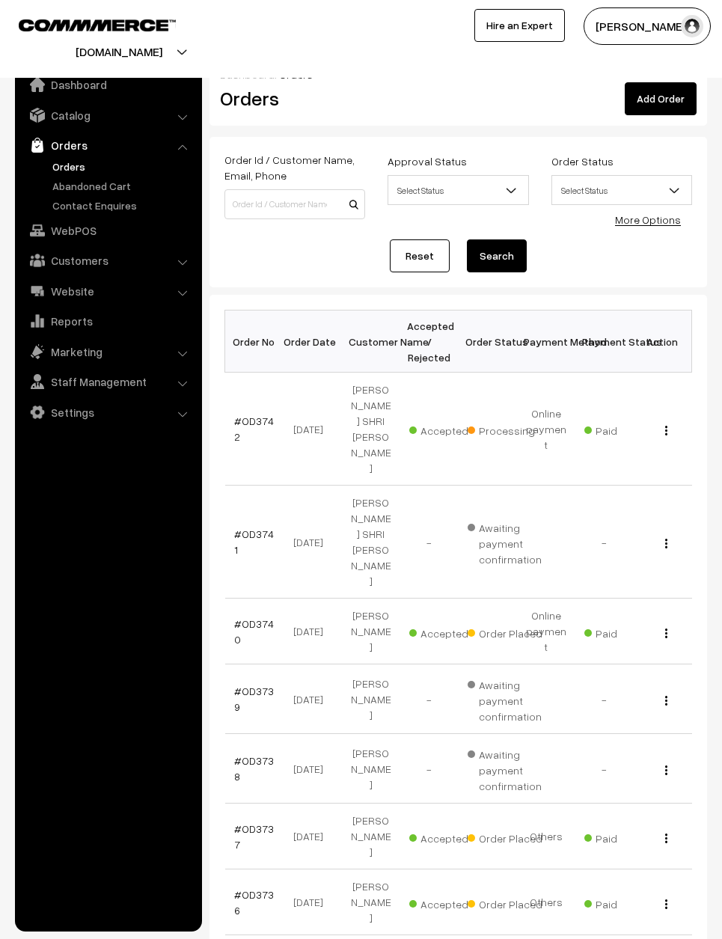
click at [253, 684] on link "#OD3739" at bounding box center [254, 698] width 40 height 28
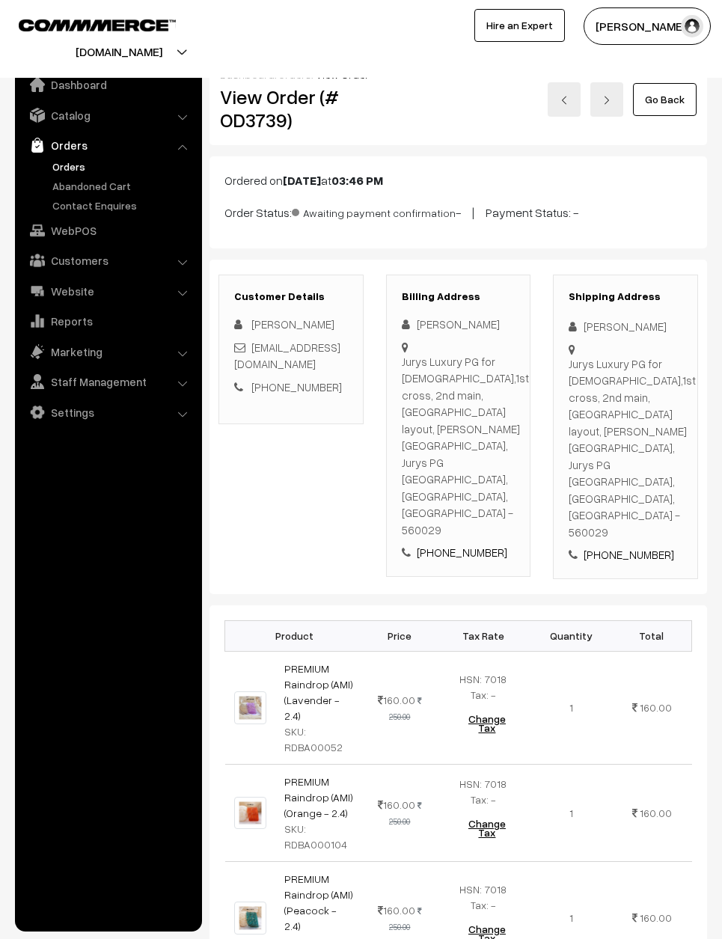
click at [682, 100] on link "Go Back" at bounding box center [665, 99] width 64 height 33
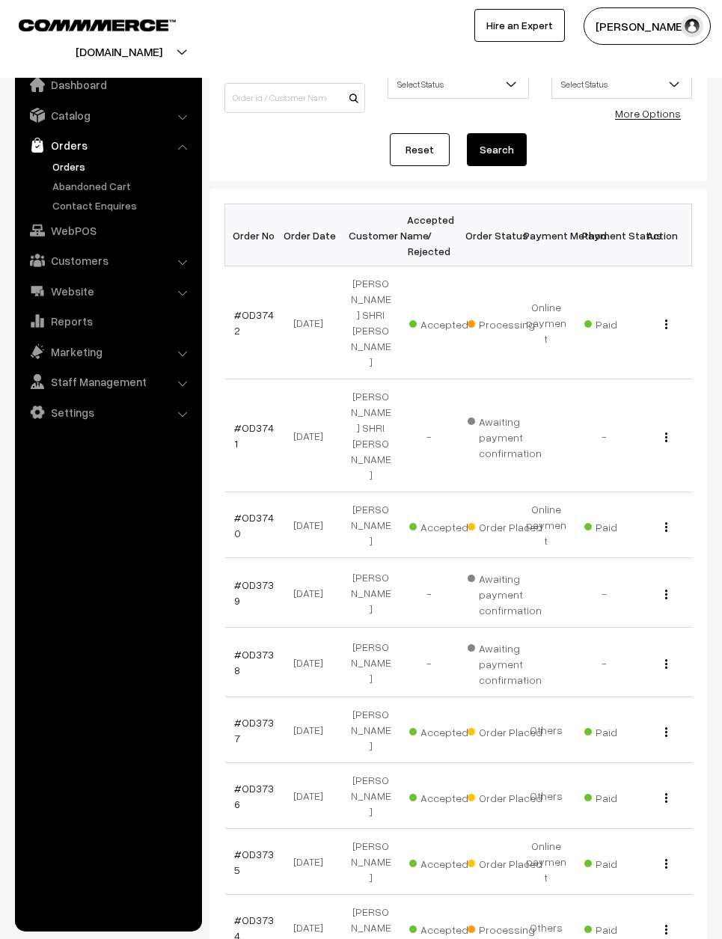
scroll to position [121, 0]
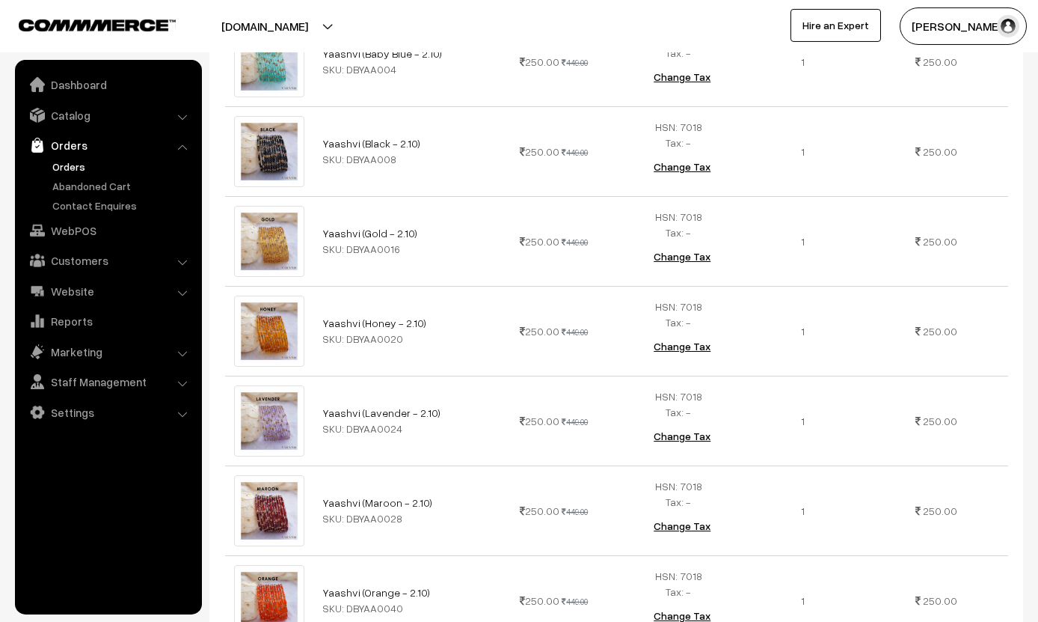
scroll to position [585, 0]
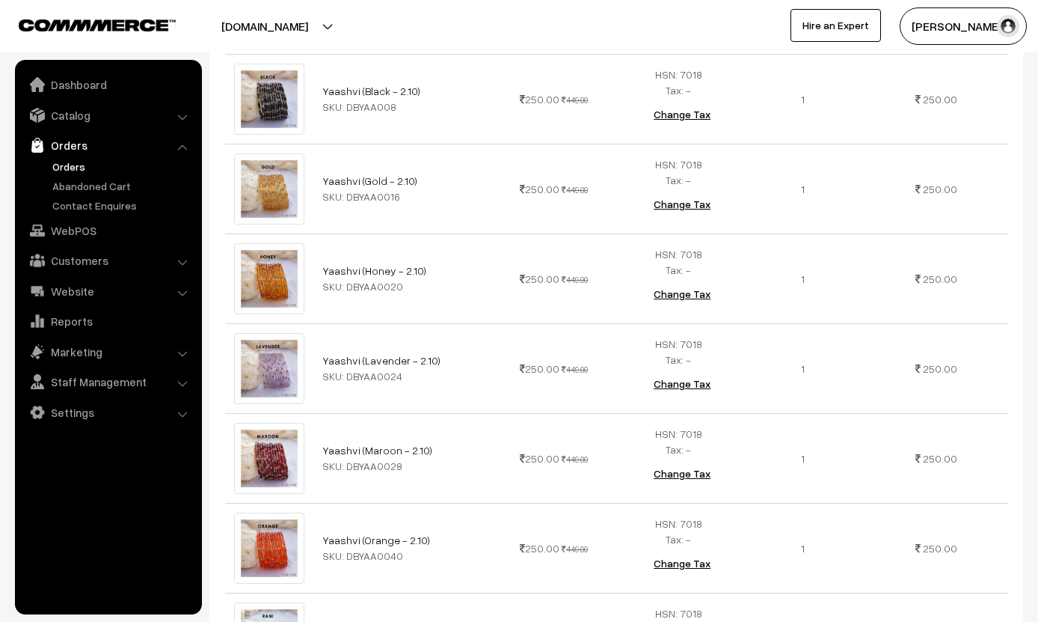
click at [265, 429] on img at bounding box center [269, 458] width 71 height 71
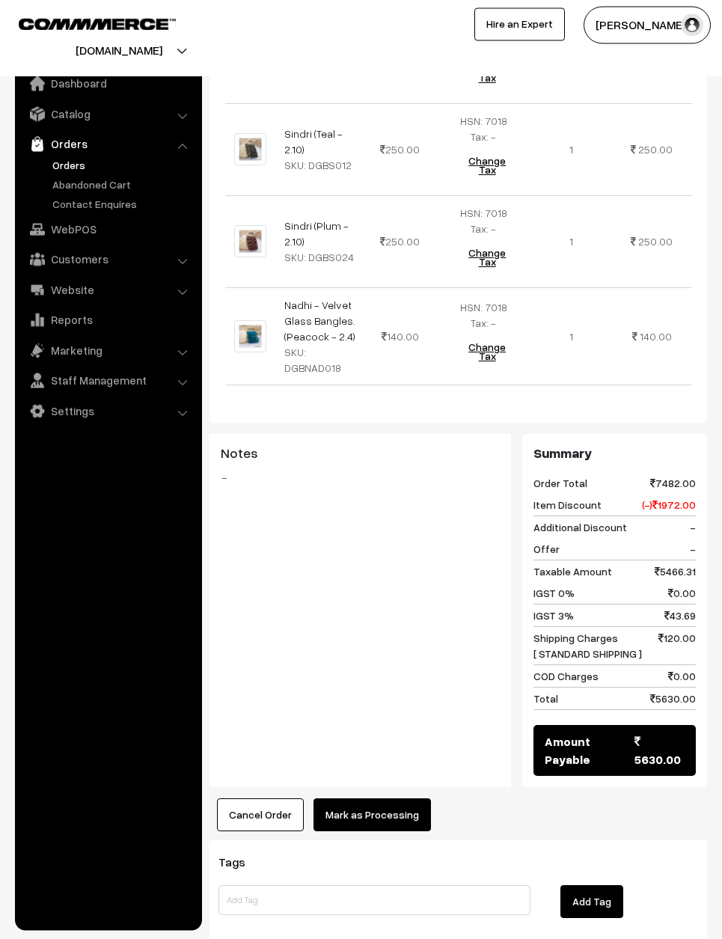
scroll to position [2101, 0]
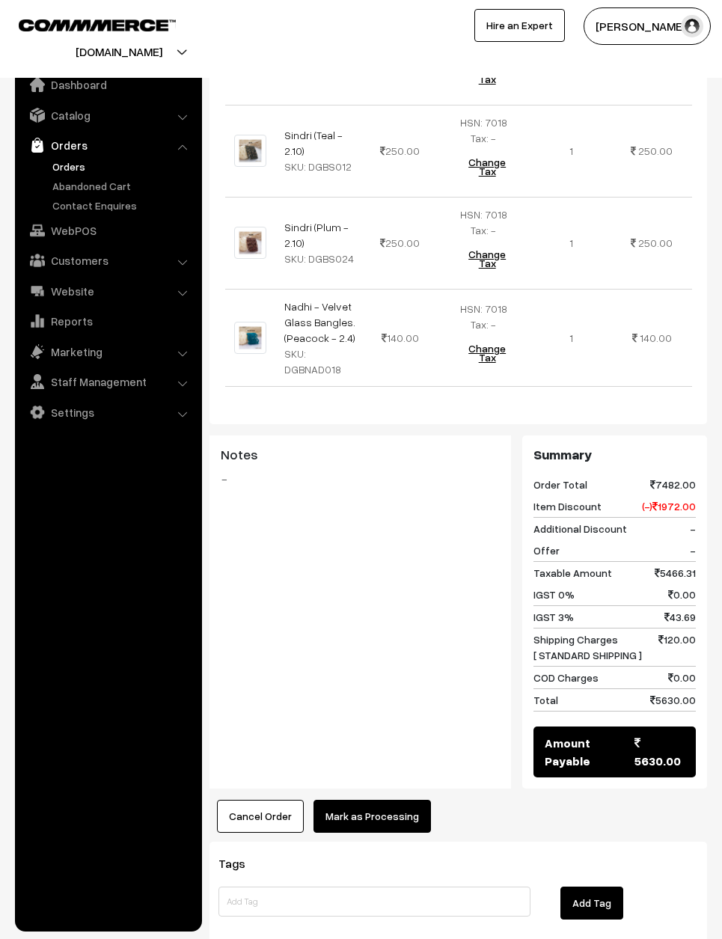
click at [388, 800] on button "Mark as Processing" at bounding box center [371, 816] width 117 height 33
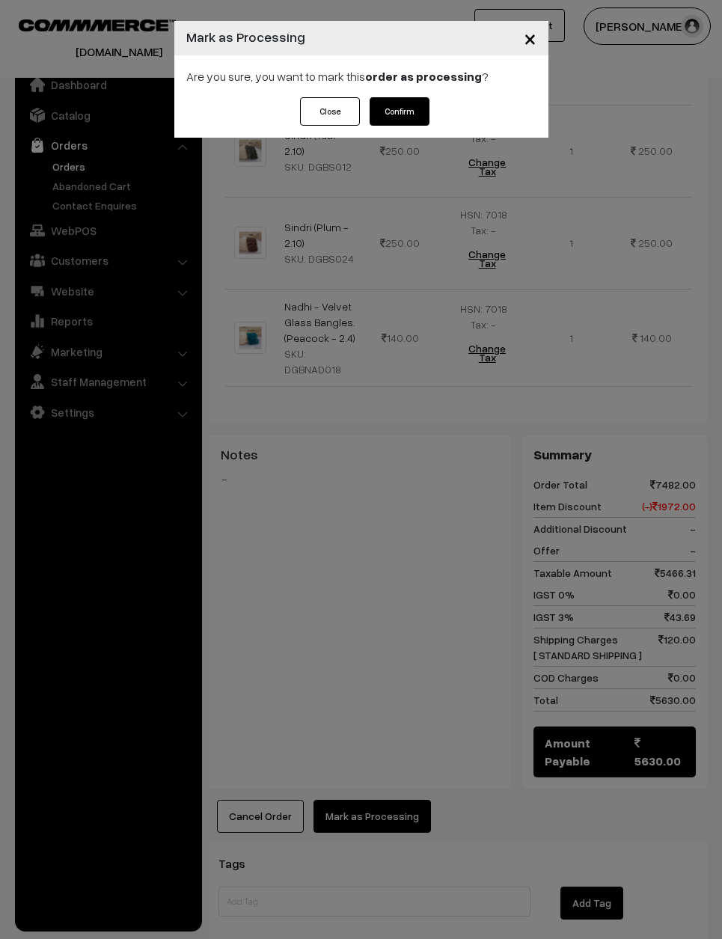
click at [415, 119] on button "Confirm" at bounding box center [399, 111] width 60 height 28
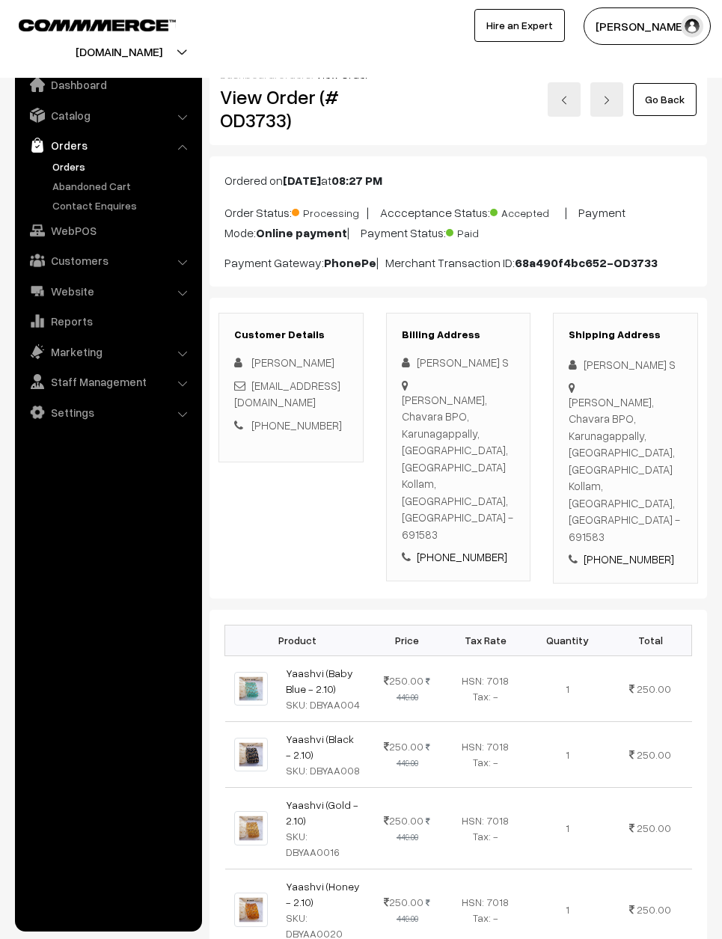
click at [672, 106] on link "Go Back" at bounding box center [665, 99] width 64 height 33
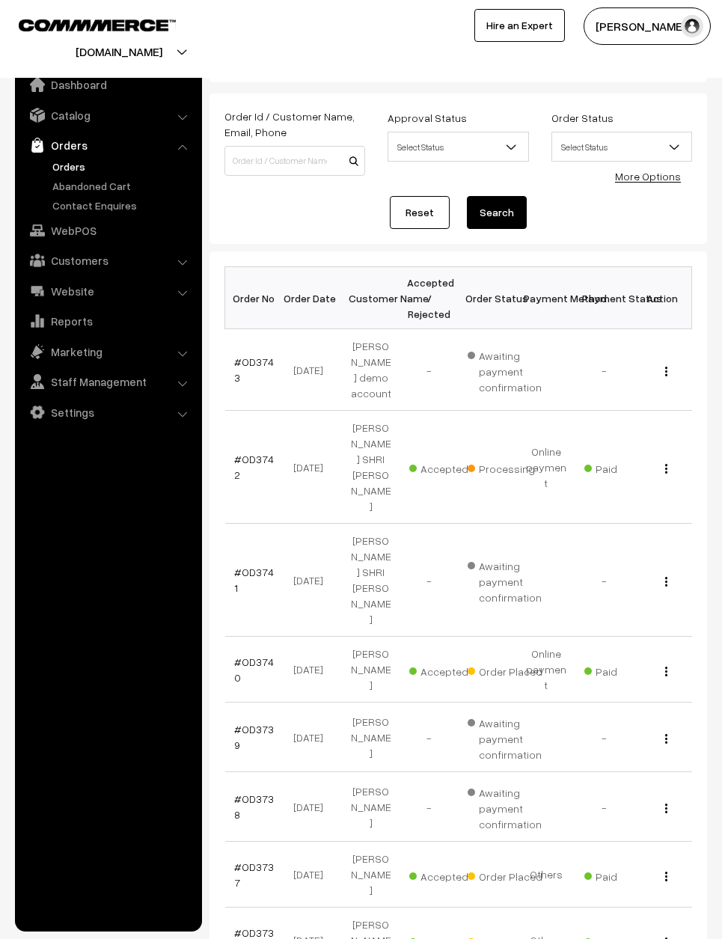
scroll to position [49, 0]
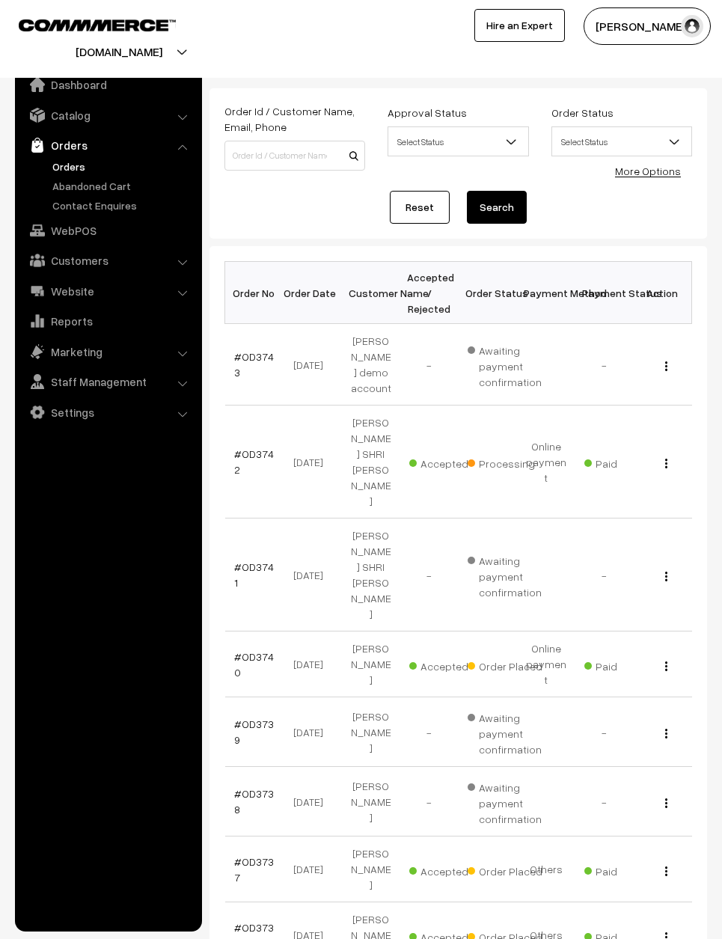
click at [261, 650] on link "#OD3740" at bounding box center [254, 664] width 40 height 28
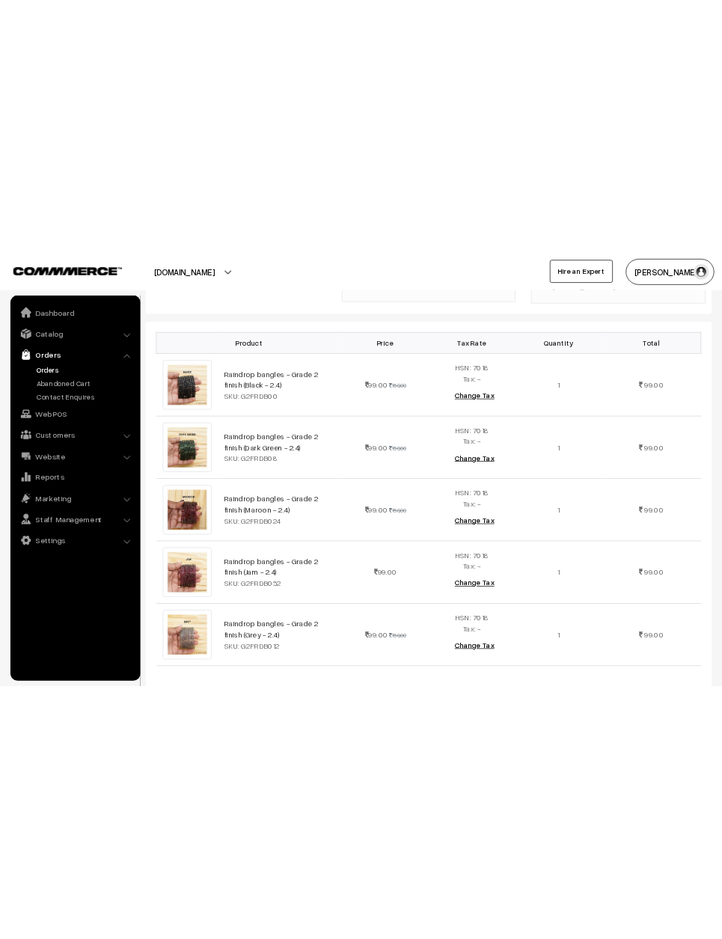
scroll to position [433, 0]
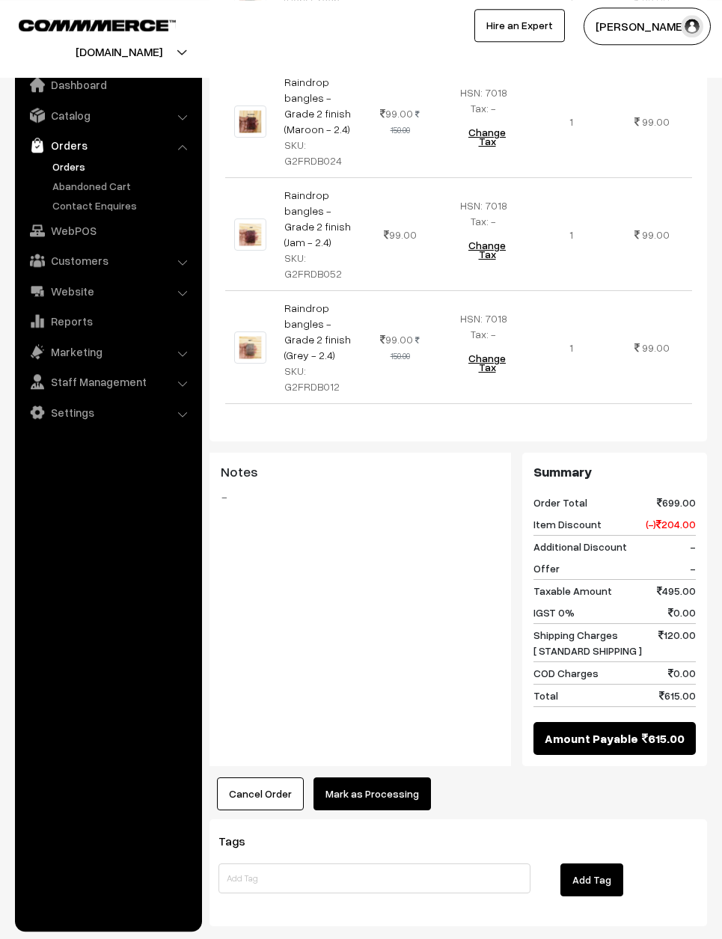
click at [396, 777] on button "Mark as Processing" at bounding box center [371, 793] width 117 height 33
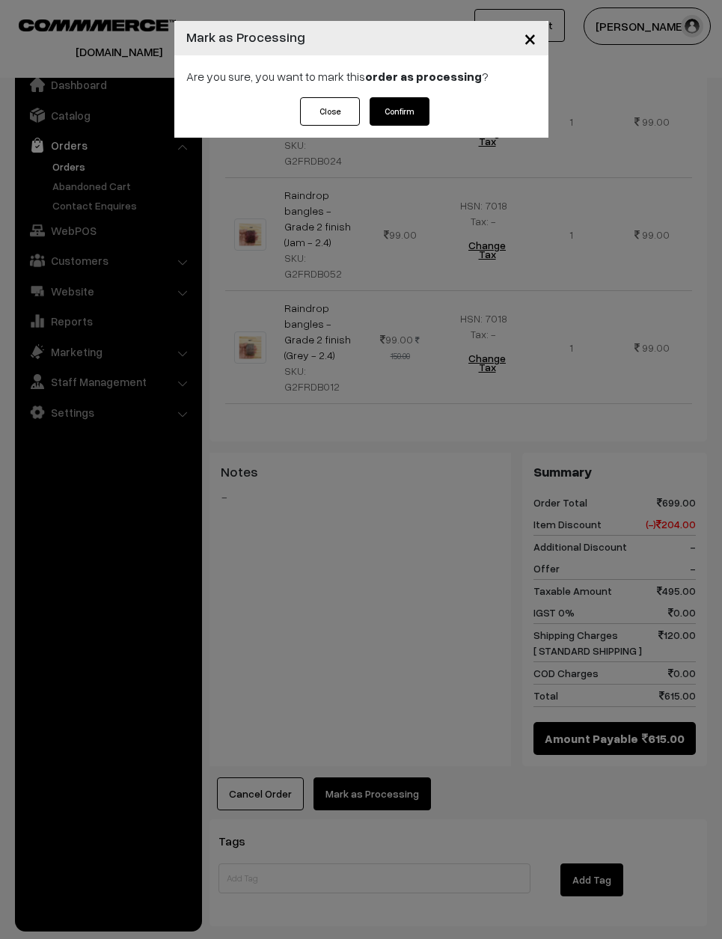
click at [408, 102] on button "Confirm" at bounding box center [399, 111] width 60 height 28
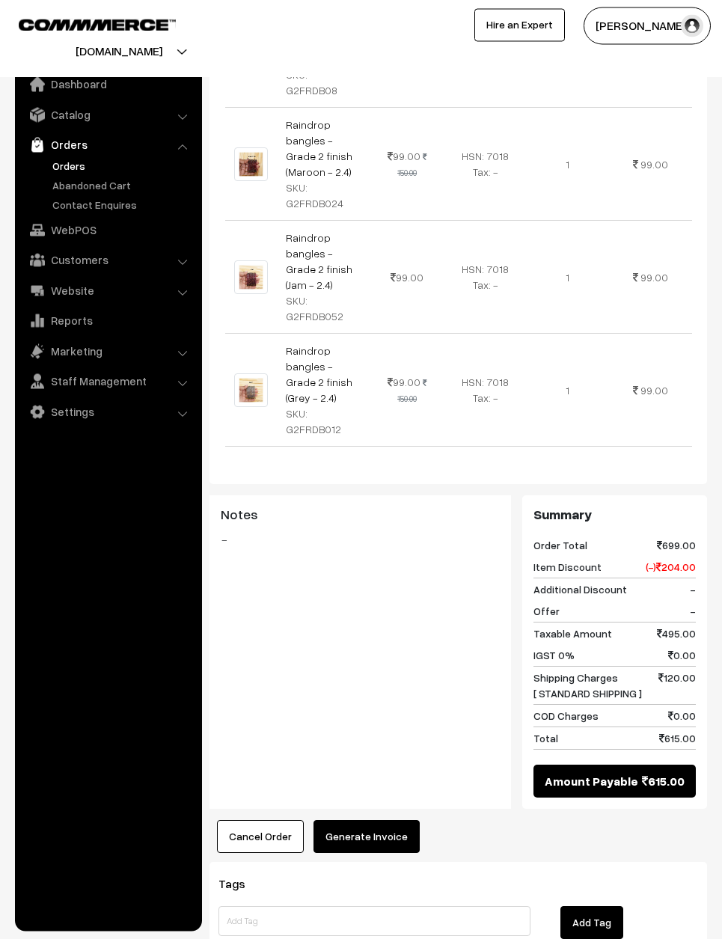
scroll to position [806, 0]
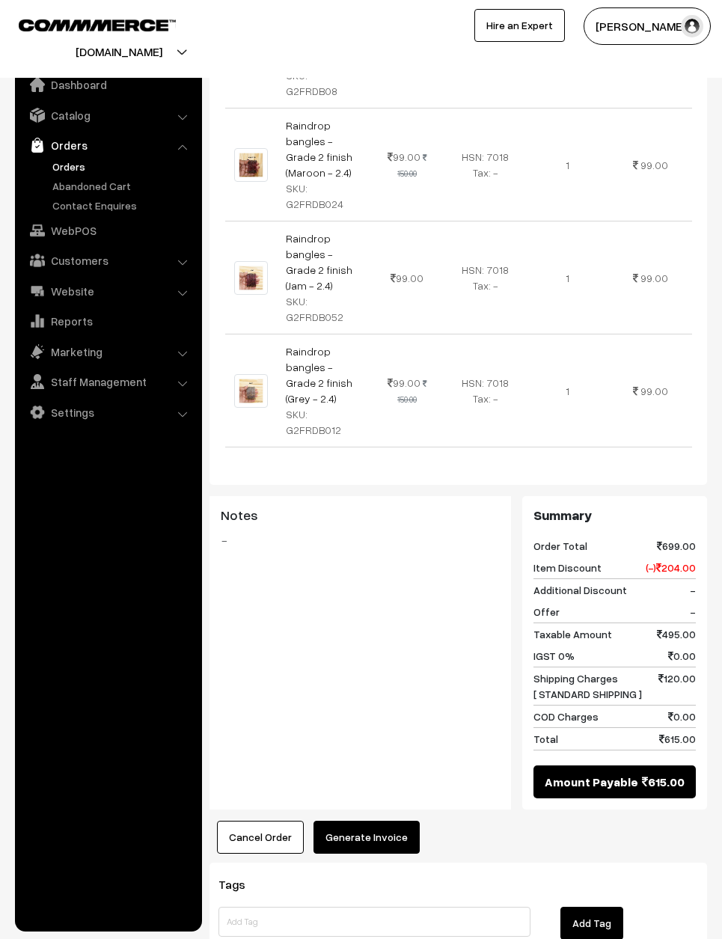
click at [388, 820] on button "Generate Invoice" at bounding box center [366, 836] width 106 height 33
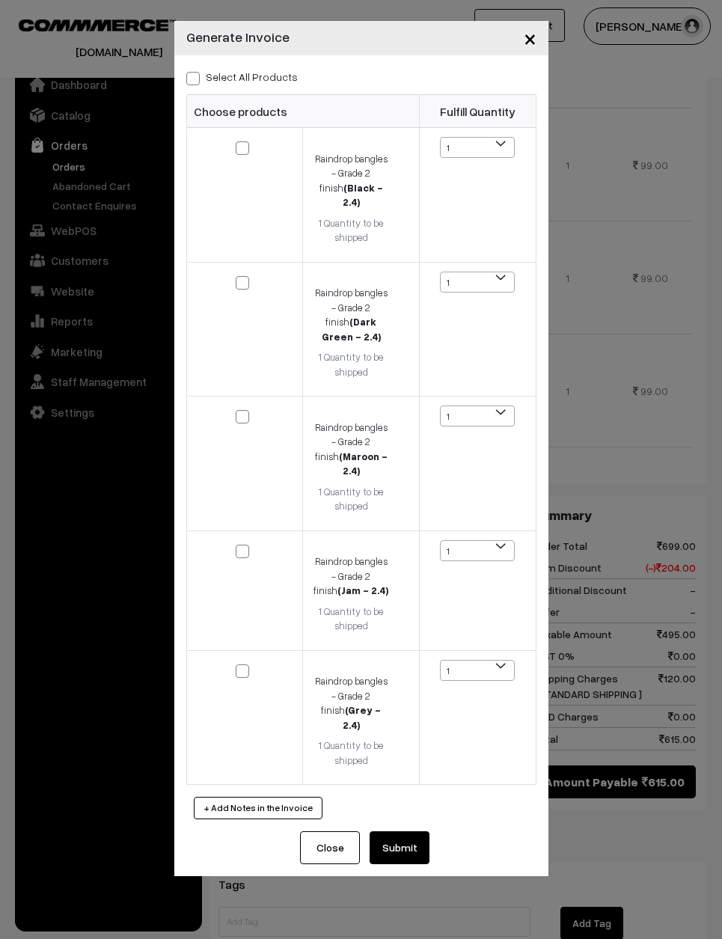
click at [245, 74] on label "Select All Products" at bounding box center [241, 77] width 111 height 16
click at [196, 74] on input "Select All Products" at bounding box center [191, 76] width 10 height 10
checkbox input "true"
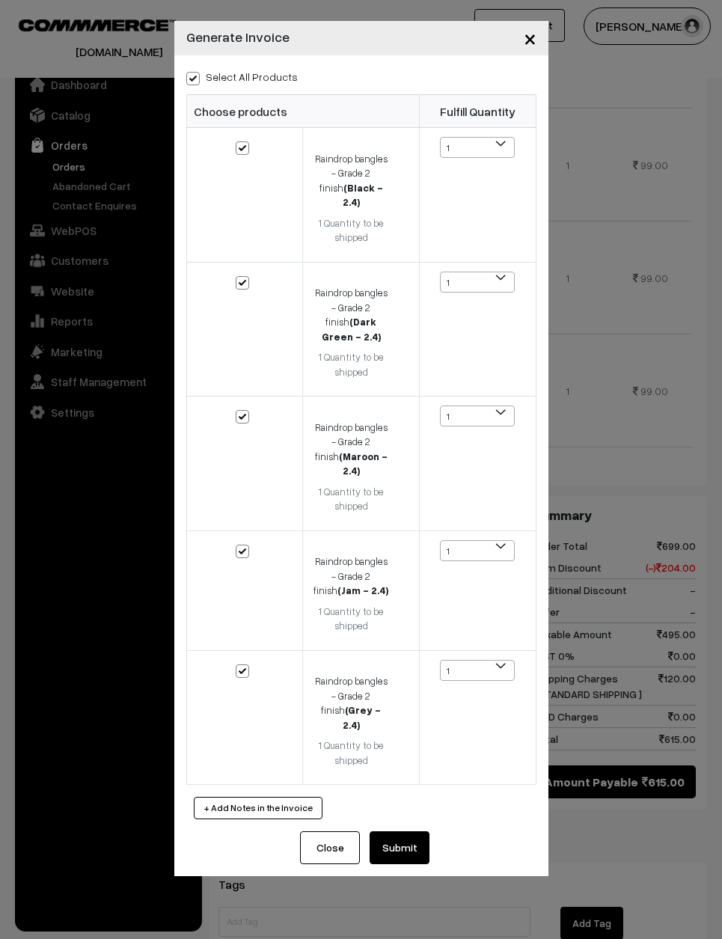
checkbox input "true"
click at [418, 831] on button "Submit" at bounding box center [399, 847] width 60 height 33
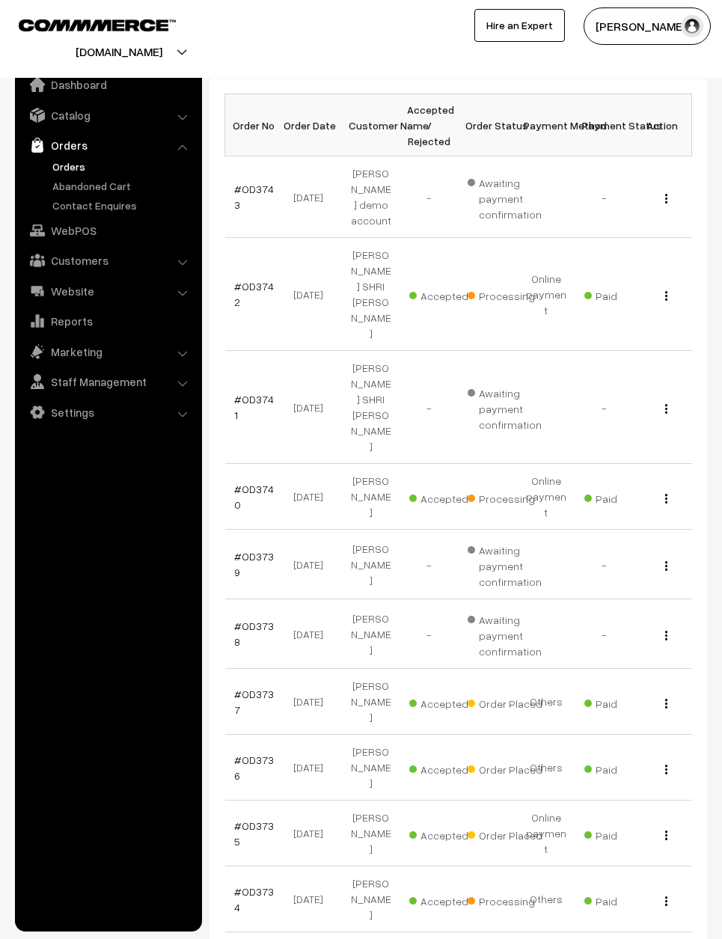
click at [258, 687] on link "#OD3737" at bounding box center [254, 701] width 40 height 28
click at [257, 687] on link "#OD3737" at bounding box center [254, 701] width 40 height 28
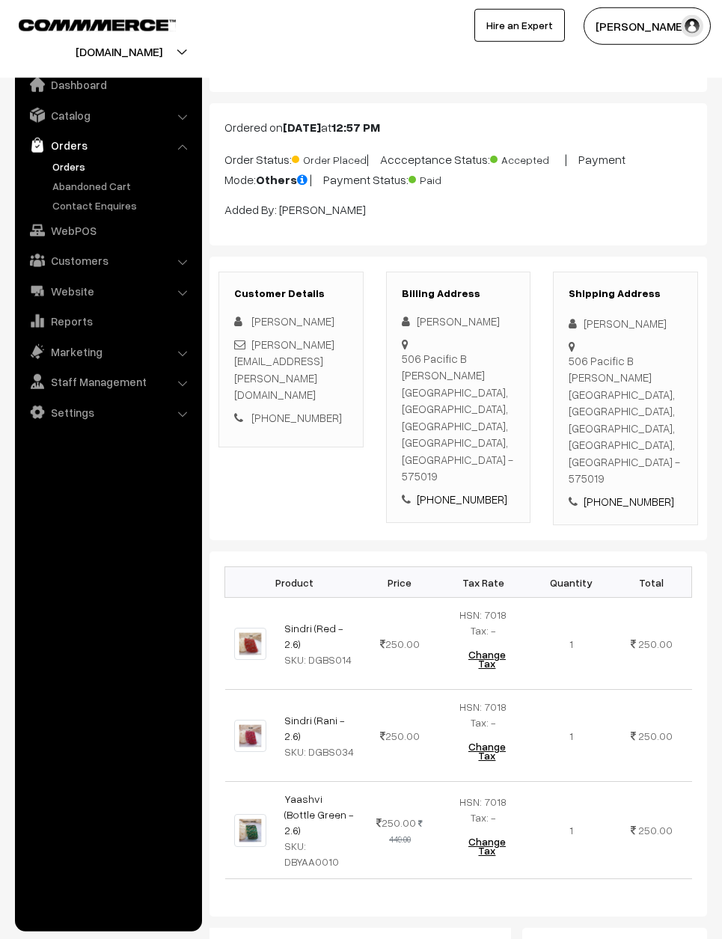
scroll to position [54, 0]
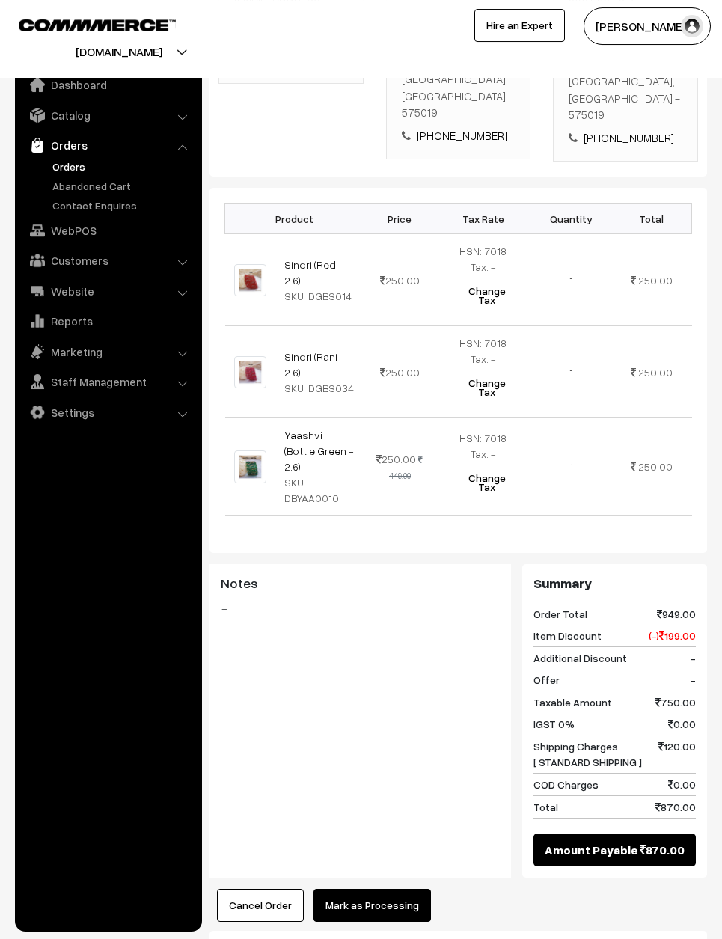
click at [392, 889] on button "Mark as Processing" at bounding box center [371, 905] width 117 height 33
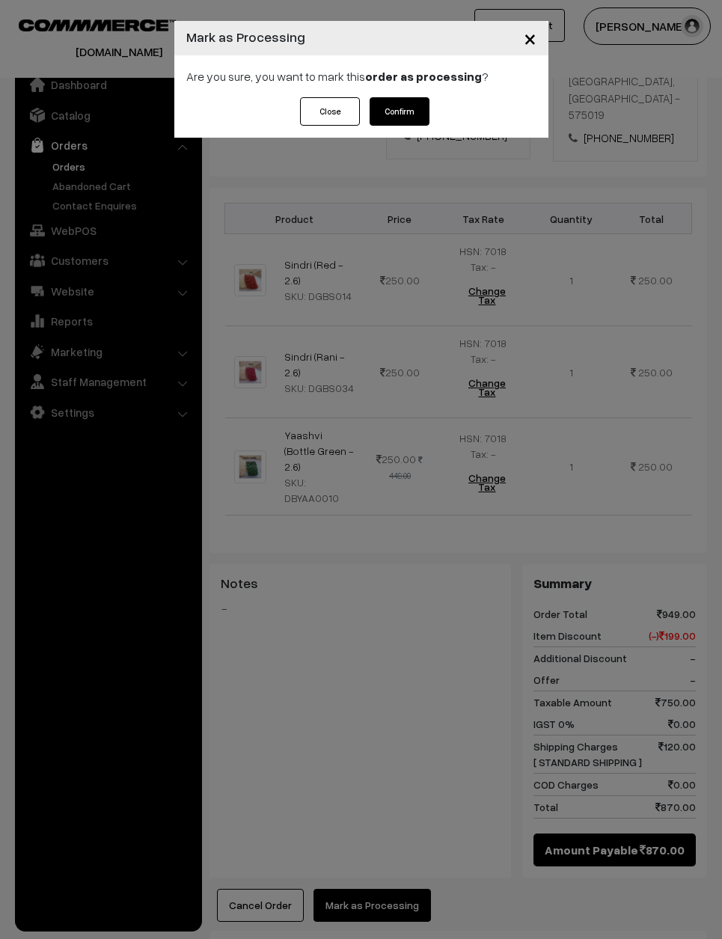
click at [414, 104] on button "Confirm" at bounding box center [399, 111] width 60 height 28
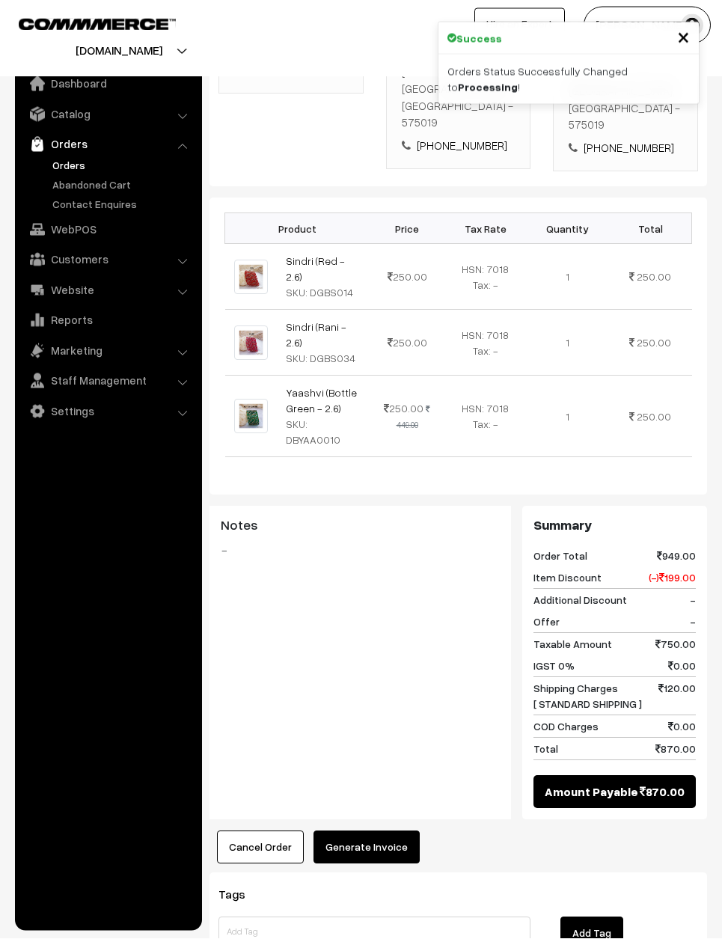
scroll to position [405, 0]
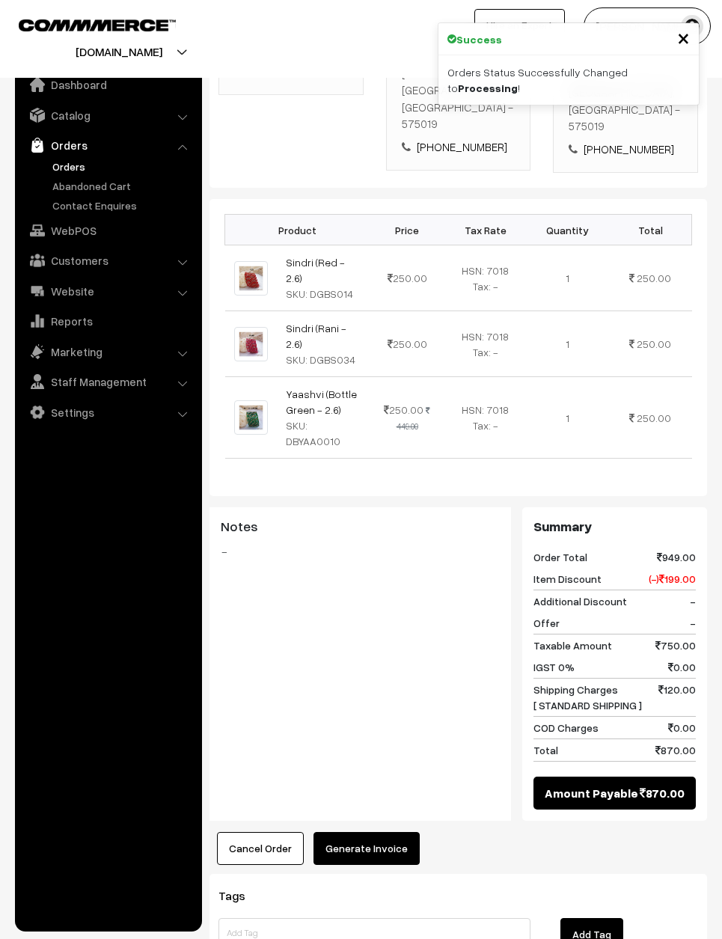
click at [378, 832] on button "Generate Invoice" at bounding box center [366, 848] width 106 height 33
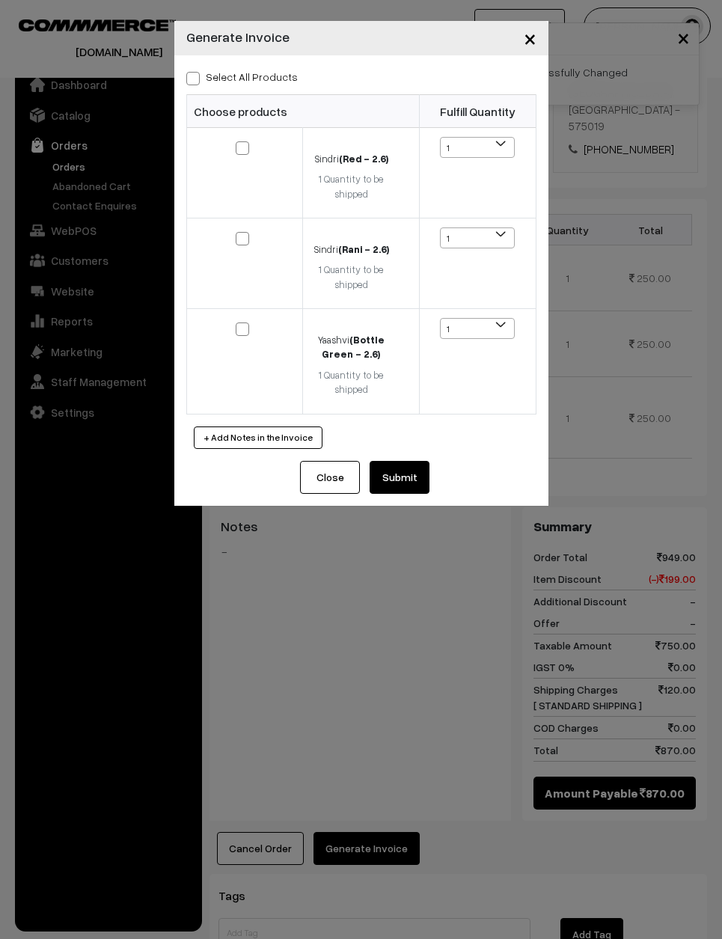
click at [260, 76] on label "Select All Products" at bounding box center [241, 77] width 111 height 16
click at [196, 76] on input "Select All Products" at bounding box center [191, 76] width 10 height 10
checkbox input "true"
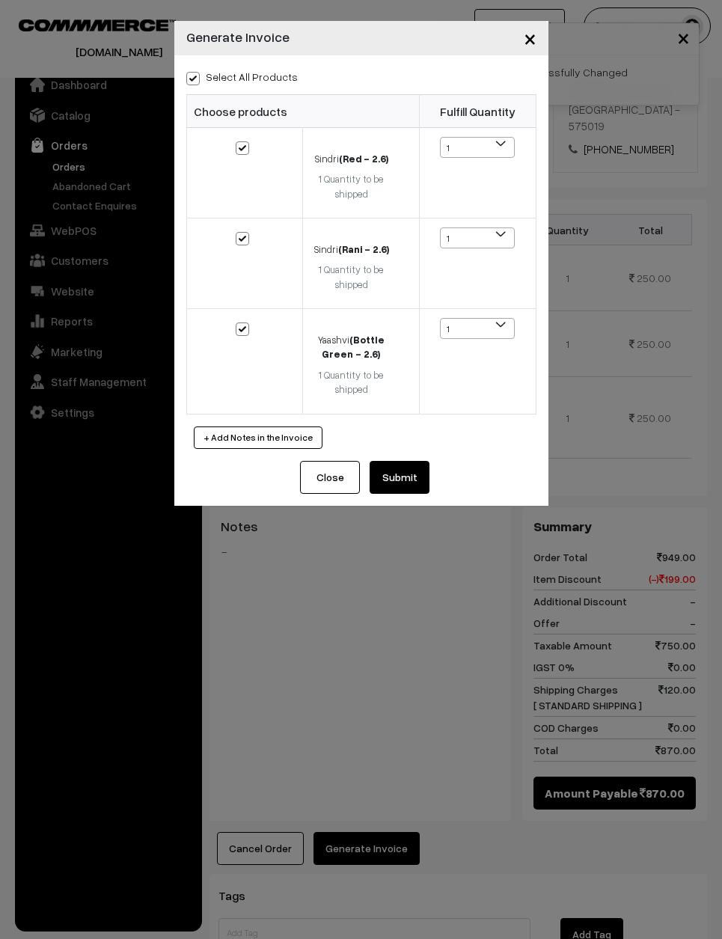
checkbox input "true"
click at [403, 461] on button "Submit" at bounding box center [399, 477] width 60 height 33
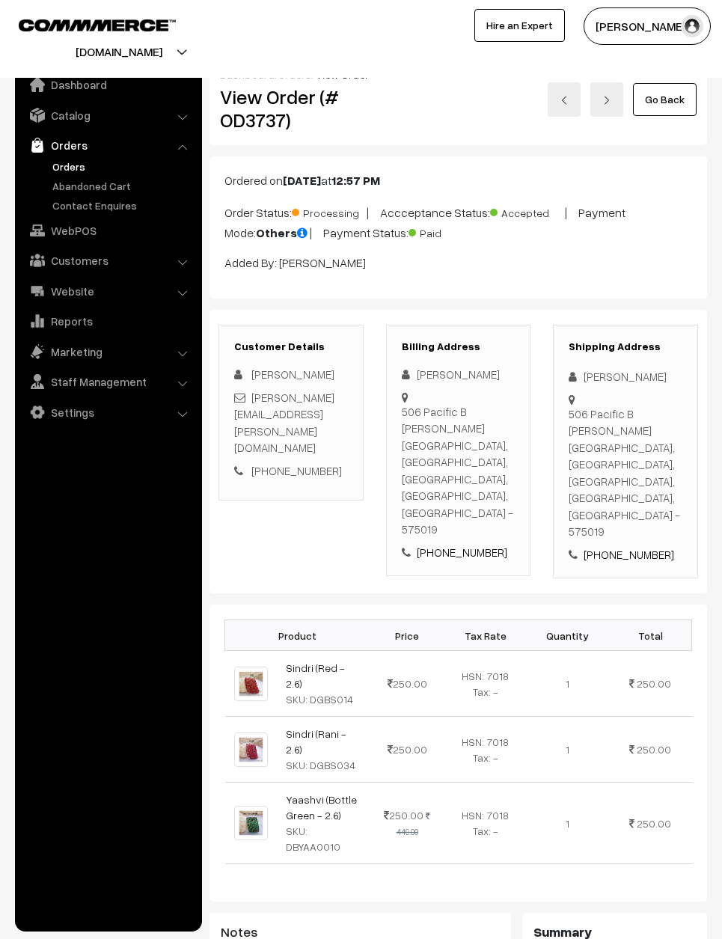
click at [674, 93] on link "Go Back" at bounding box center [665, 99] width 64 height 33
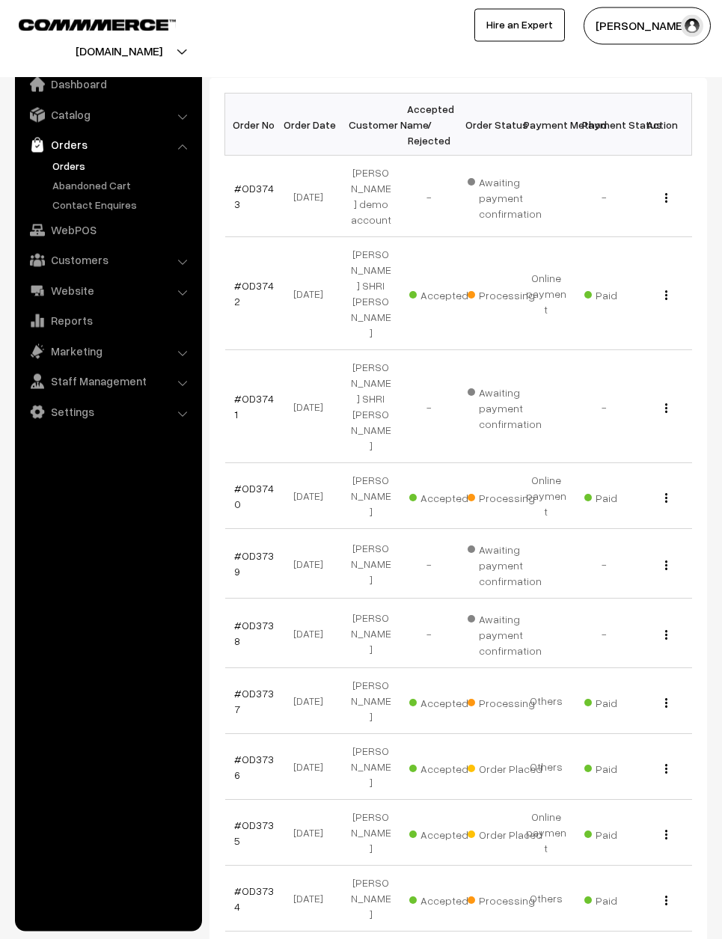
scroll to position [216, 0]
click at [251, 753] on link "#OD3736" at bounding box center [254, 767] width 40 height 28
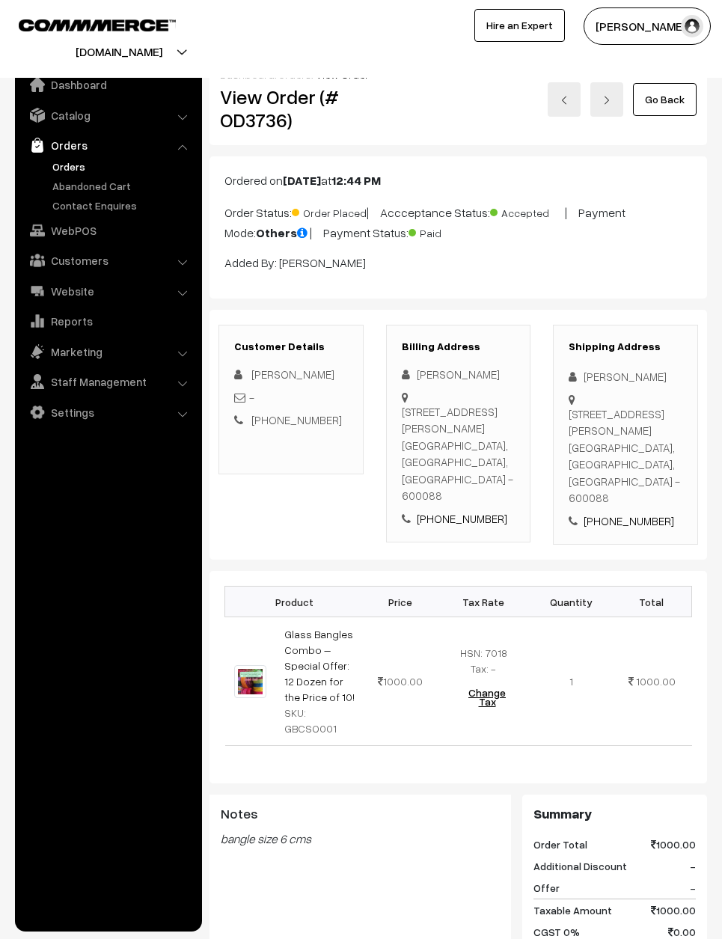
click at [663, 102] on link "Go Back" at bounding box center [665, 99] width 64 height 33
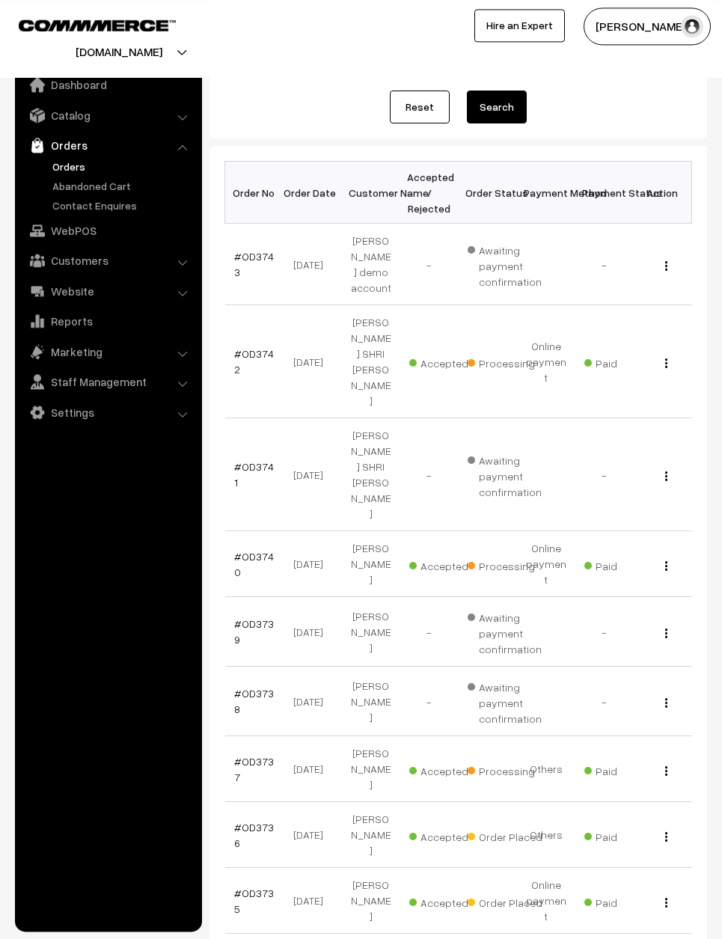
click at [256, 886] on link "#OD3735" at bounding box center [254, 900] width 40 height 28
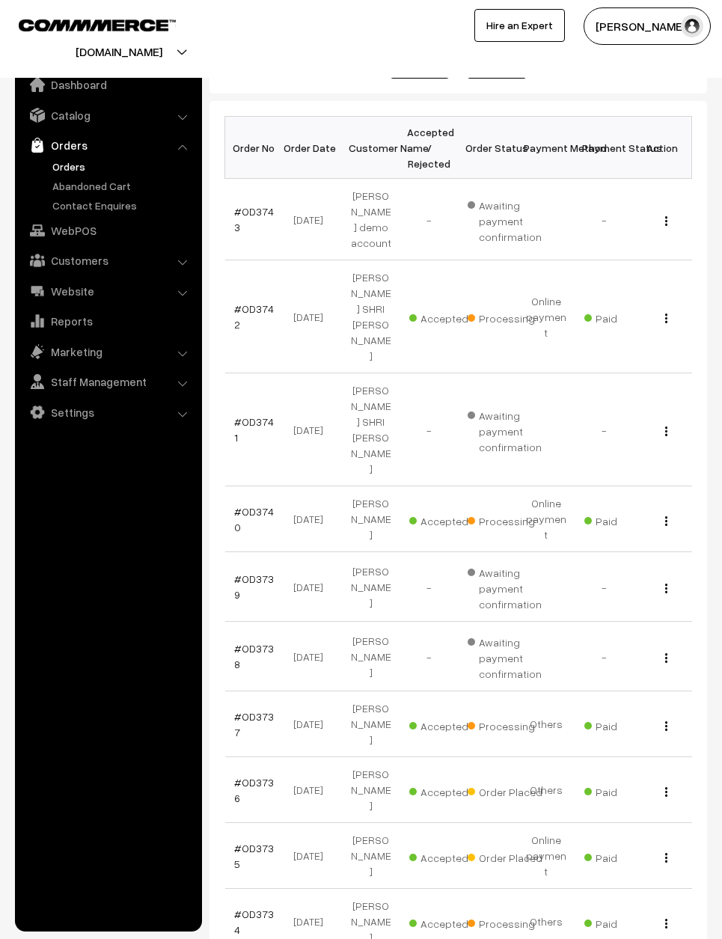
click at [255, 841] on link "#OD3735" at bounding box center [254, 855] width 40 height 28
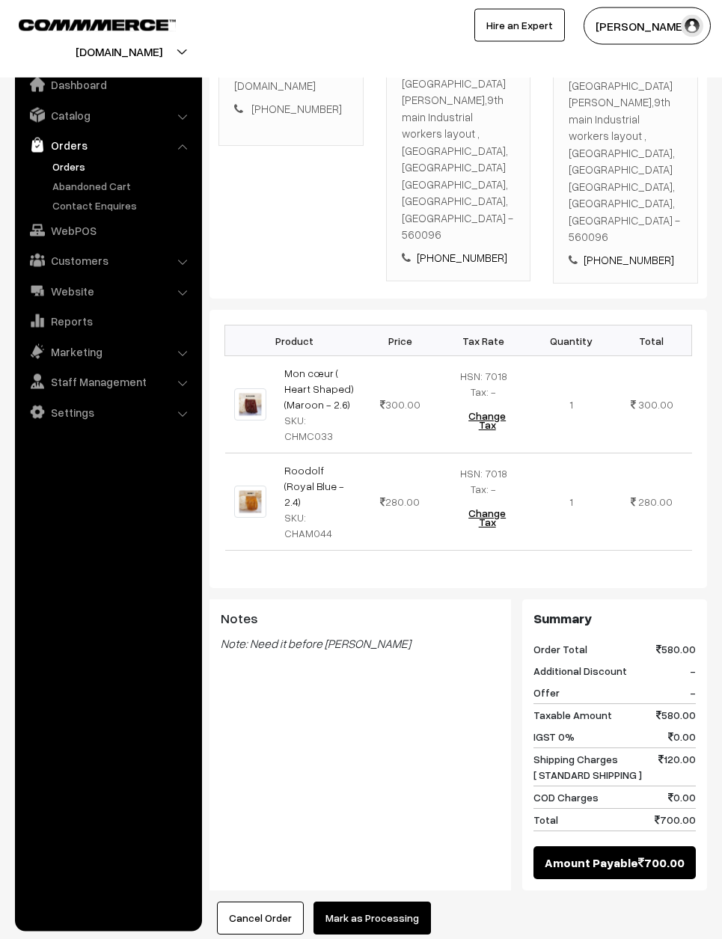
scroll to position [318, 0]
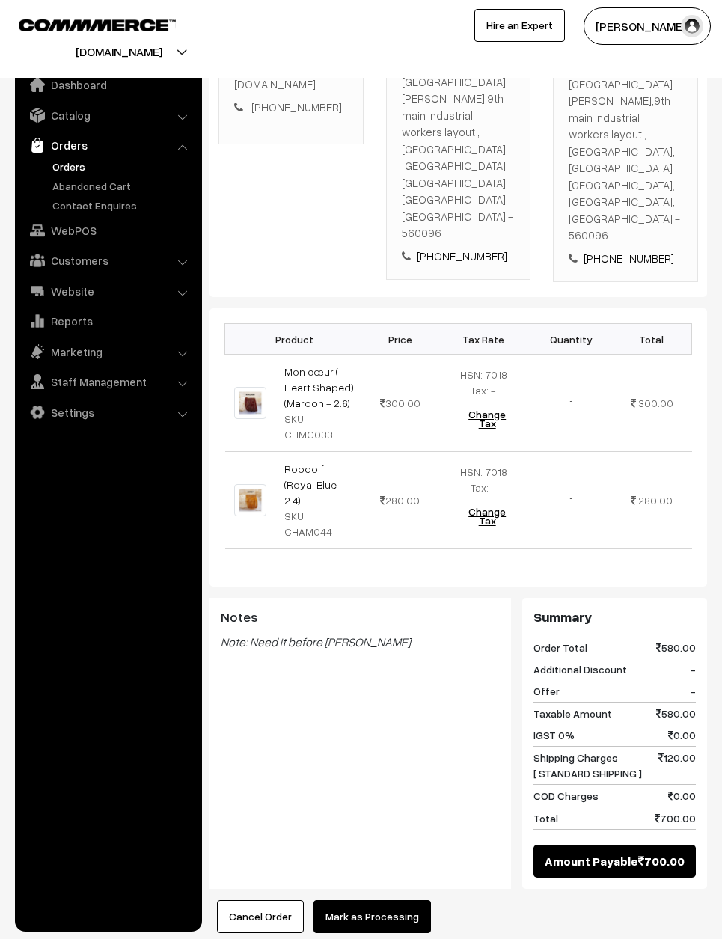
click at [381, 900] on button "Mark as Processing" at bounding box center [371, 916] width 117 height 33
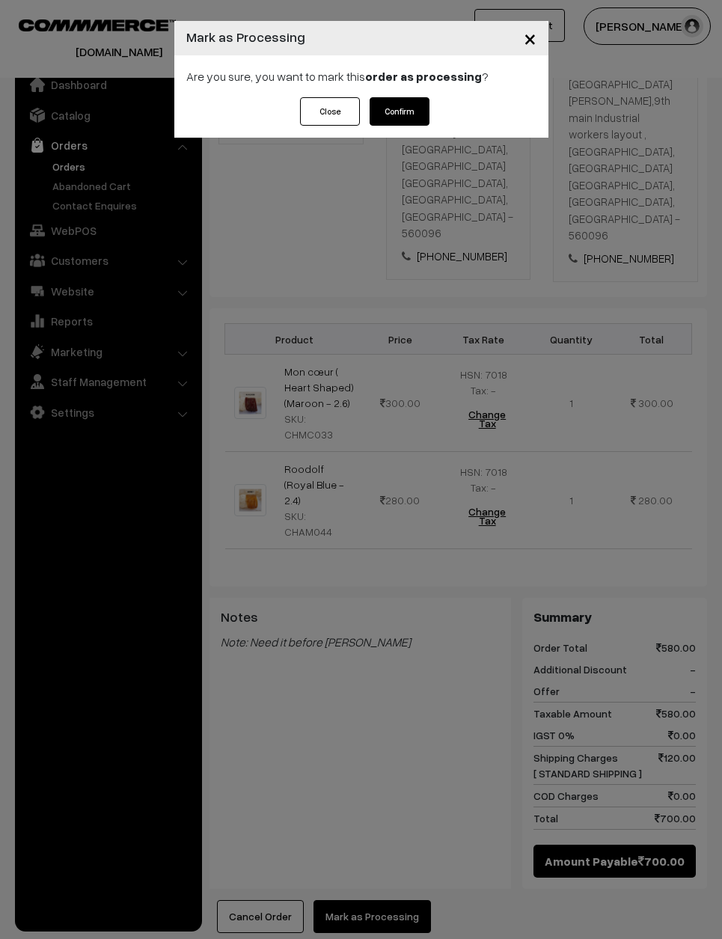
click at [417, 102] on button "Confirm" at bounding box center [399, 111] width 60 height 28
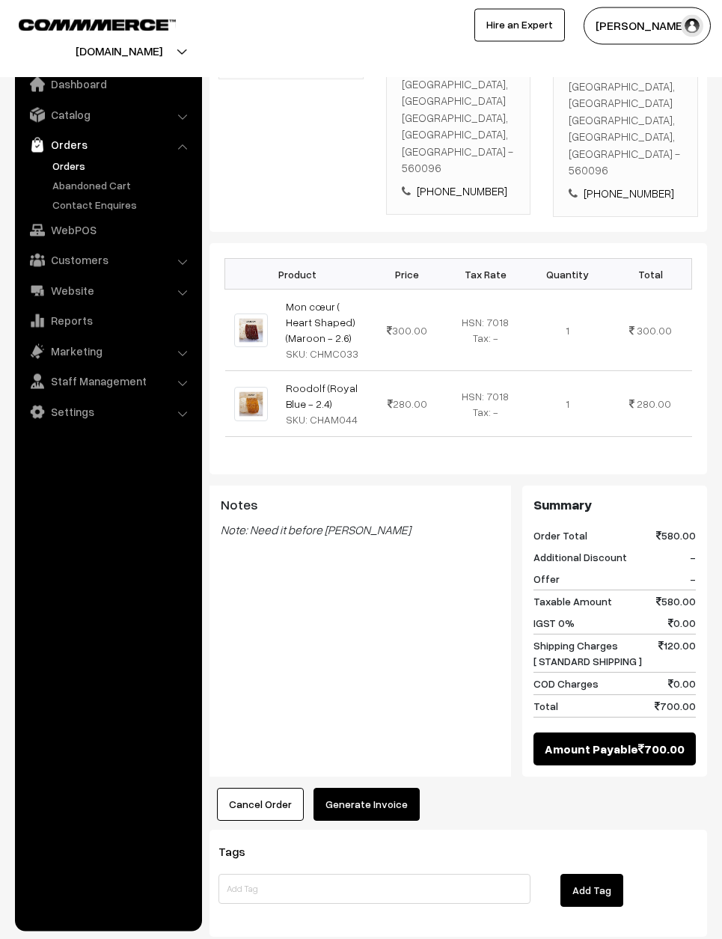
scroll to position [382, 0]
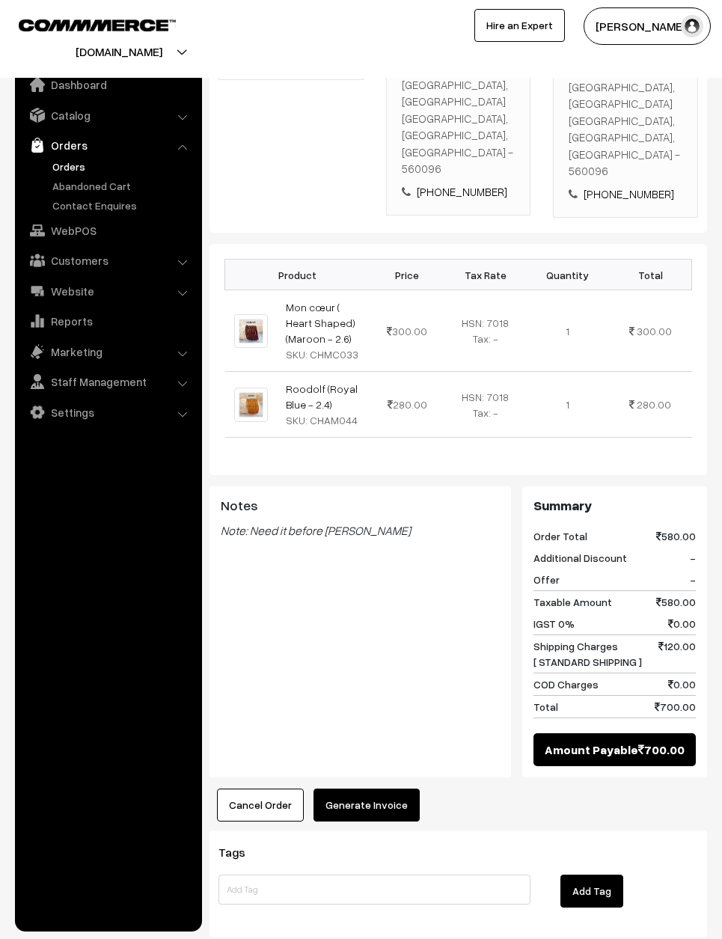
click at [375, 788] on button "Generate Invoice" at bounding box center [366, 804] width 106 height 33
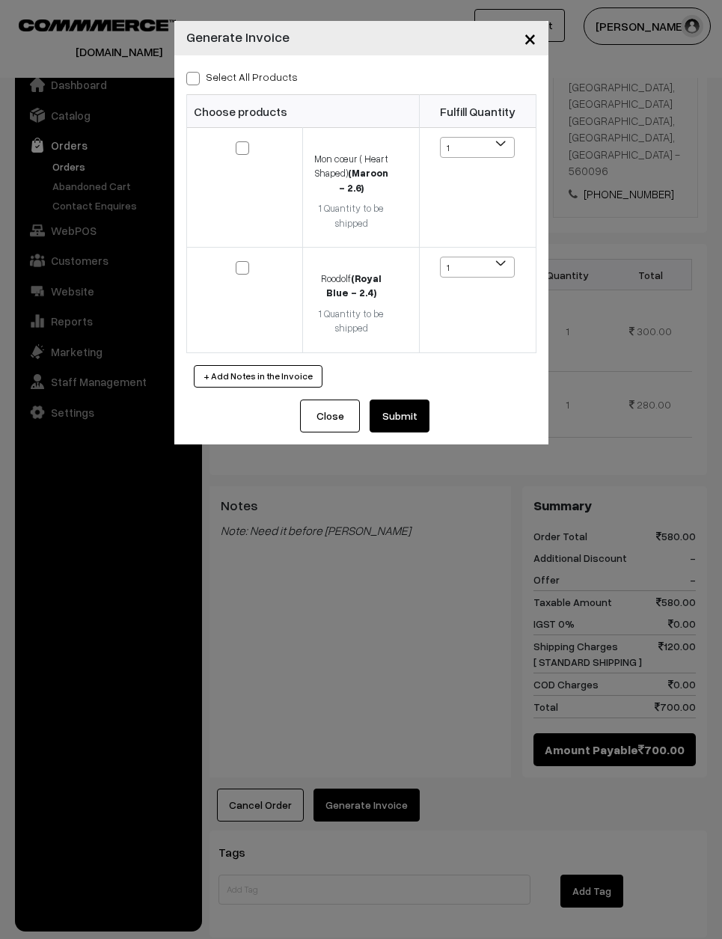
click at [253, 82] on label "Select All Products" at bounding box center [241, 77] width 111 height 16
click at [196, 81] on input "Select All Products" at bounding box center [191, 76] width 10 height 10
checkbox input "true"
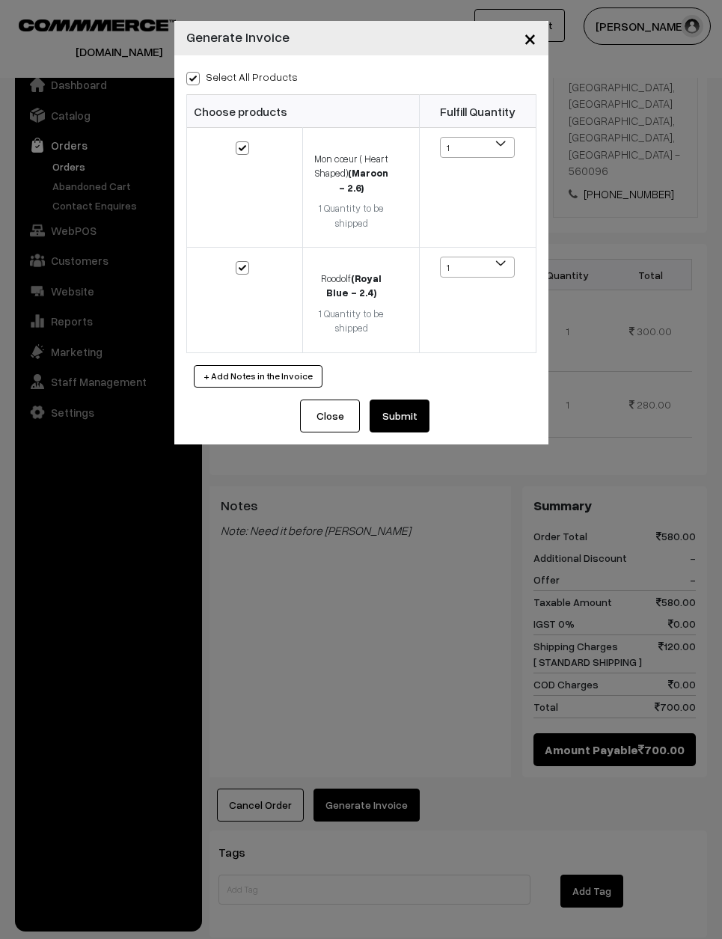
click at [400, 419] on button "Submit" at bounding box center [399, 415] width 60 height 33
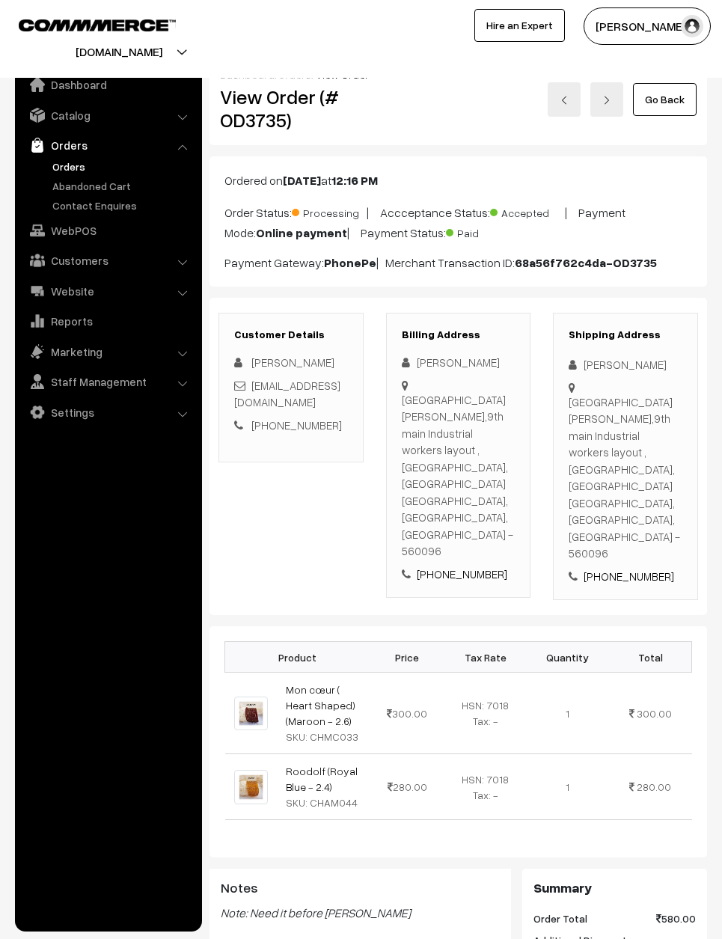
click at [684, 93] on link "Go Back" at bounding box center [665, 99] width 64 height 33
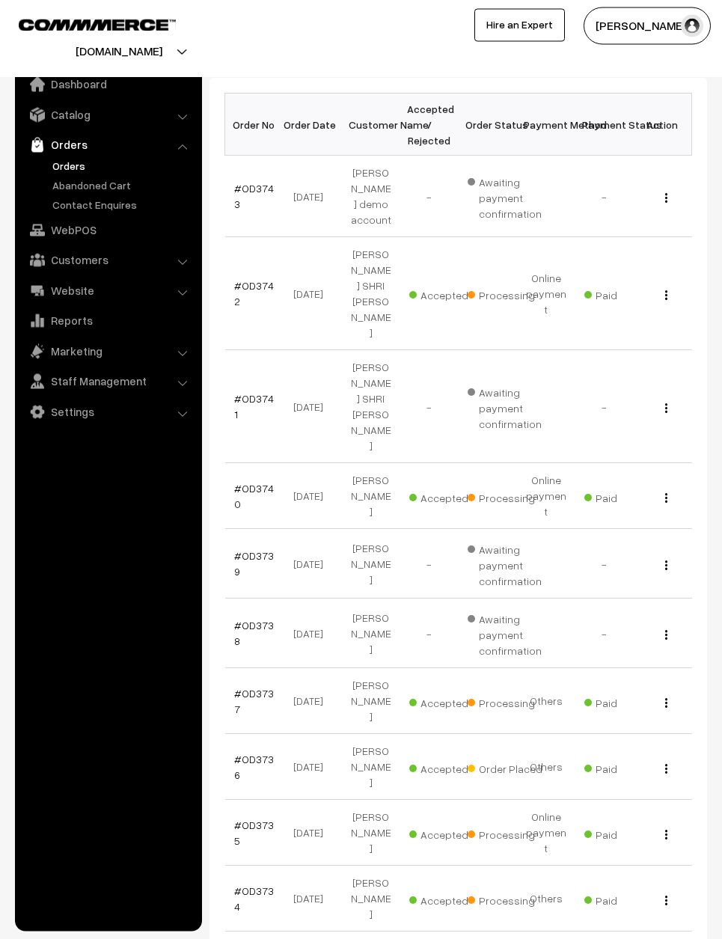
scroll to position [216, 0]
click at [248, 753] on link "#OD3736" at bounding box center [254, 767] width 40 height 28
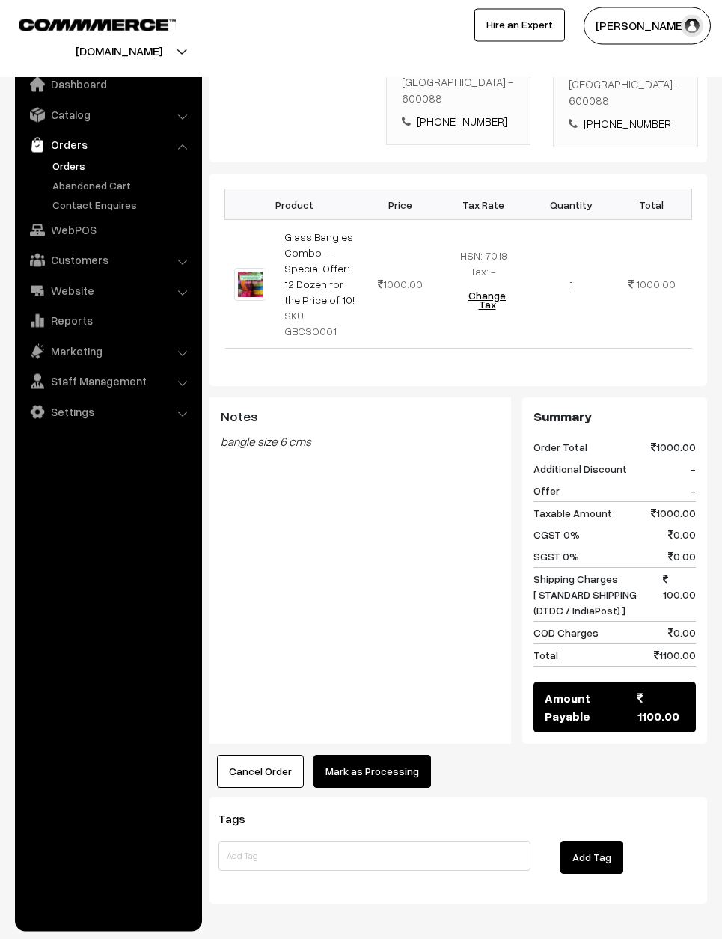
scroll to position [396, 0]
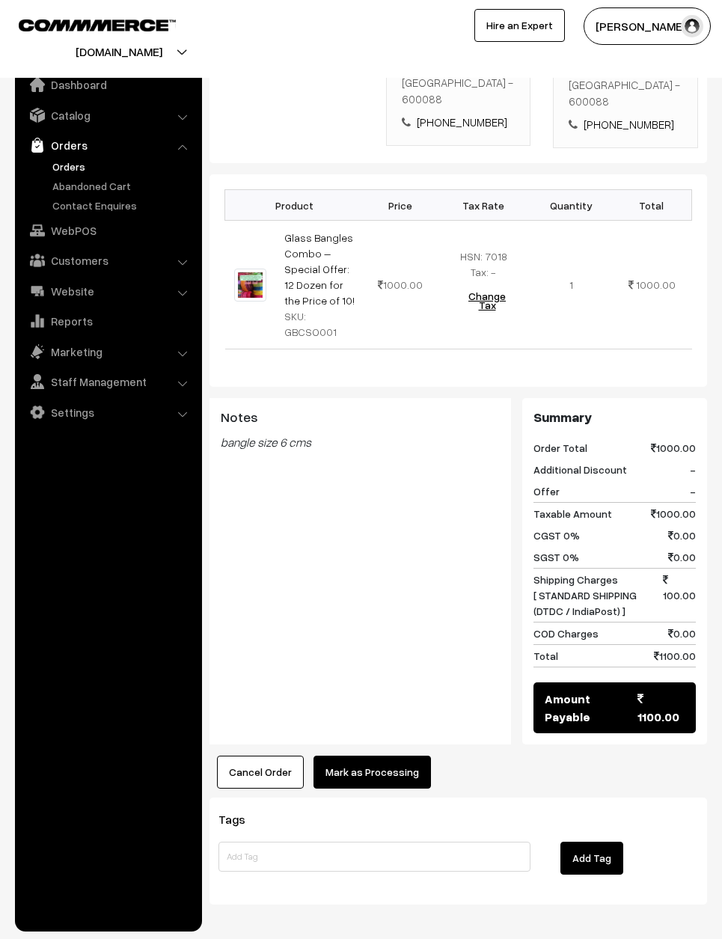
click at [363, 764] on button "Mark as Processing" at bounding box center [371, 771] width 117 height 33
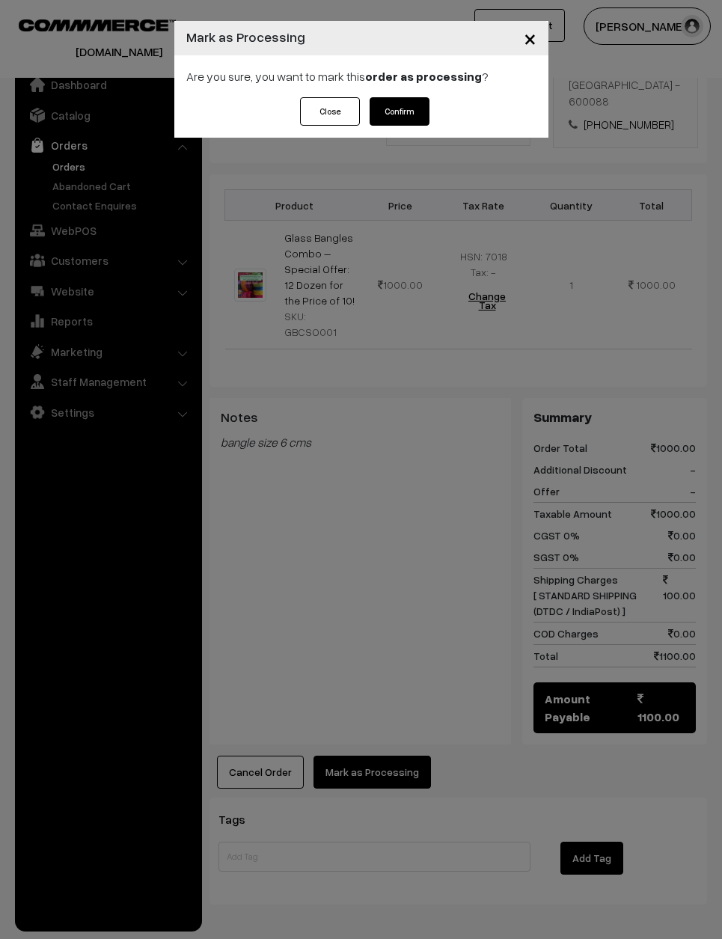
click at [410, 114] on button "Confirm" at bounding box center [399, 111] width 60 height 28
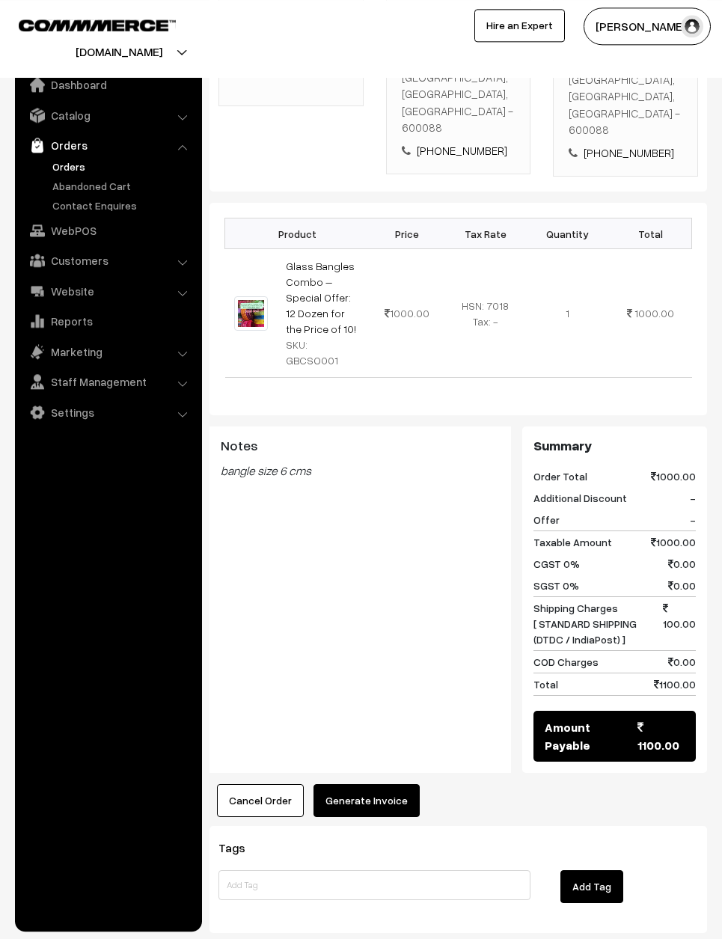
click at [383, 784] on button "Generate Invoice" at bounding box center [366, 800] width 106 height 33
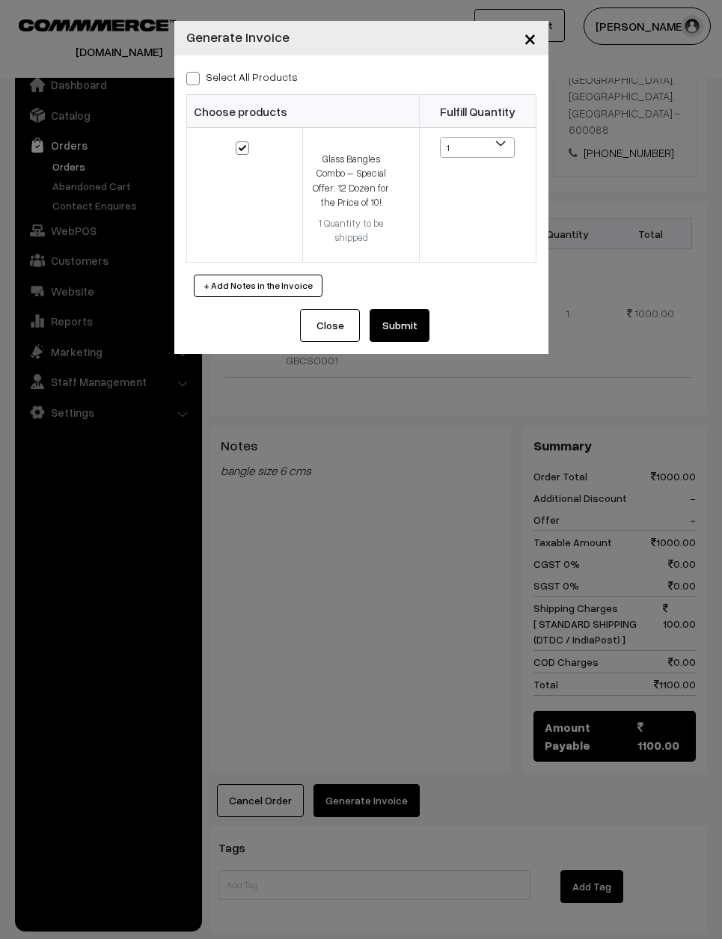
click at [292, 65] on div "Select All Products Choose products Fulfill Quantity 1 1" at bounding box center [361, 182] width 374 height 254
click at [269, 69] on label "Select All Products" at bounding box center [241, 77] width 111 height 16
click at [196, 71] on input "Select All Products" at bounding box center [191, 76] width 10 height 10
checkbox input "true"
click at [404, 339] on button "Submit" at bounding box center [399, 325] width 60 height 33
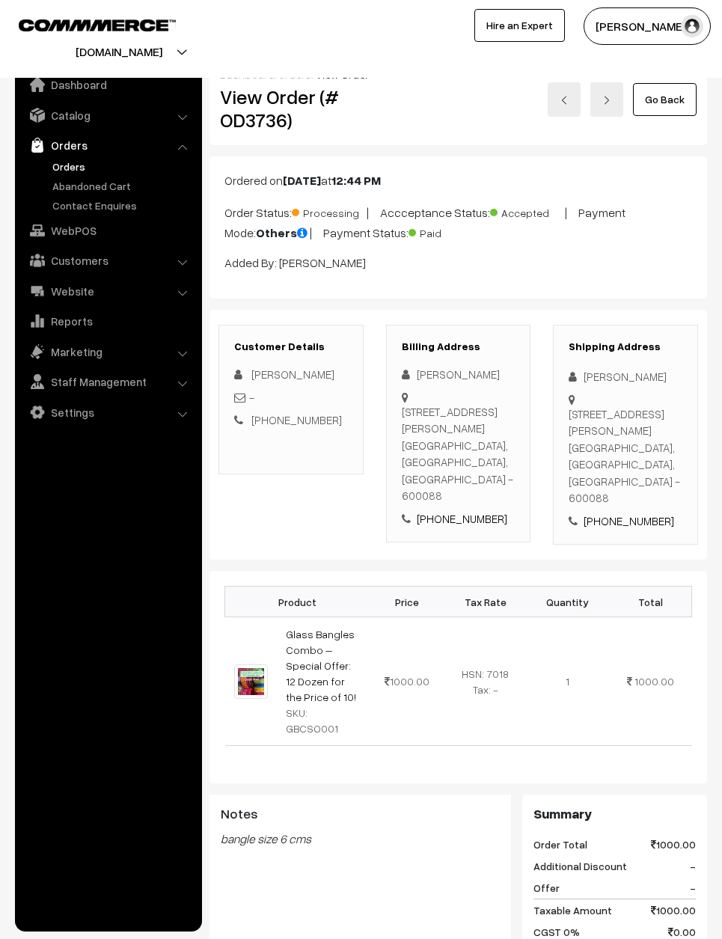
scroll to position [17, 0]
